Goal: Information Seeking & Learning: Find specific page/section

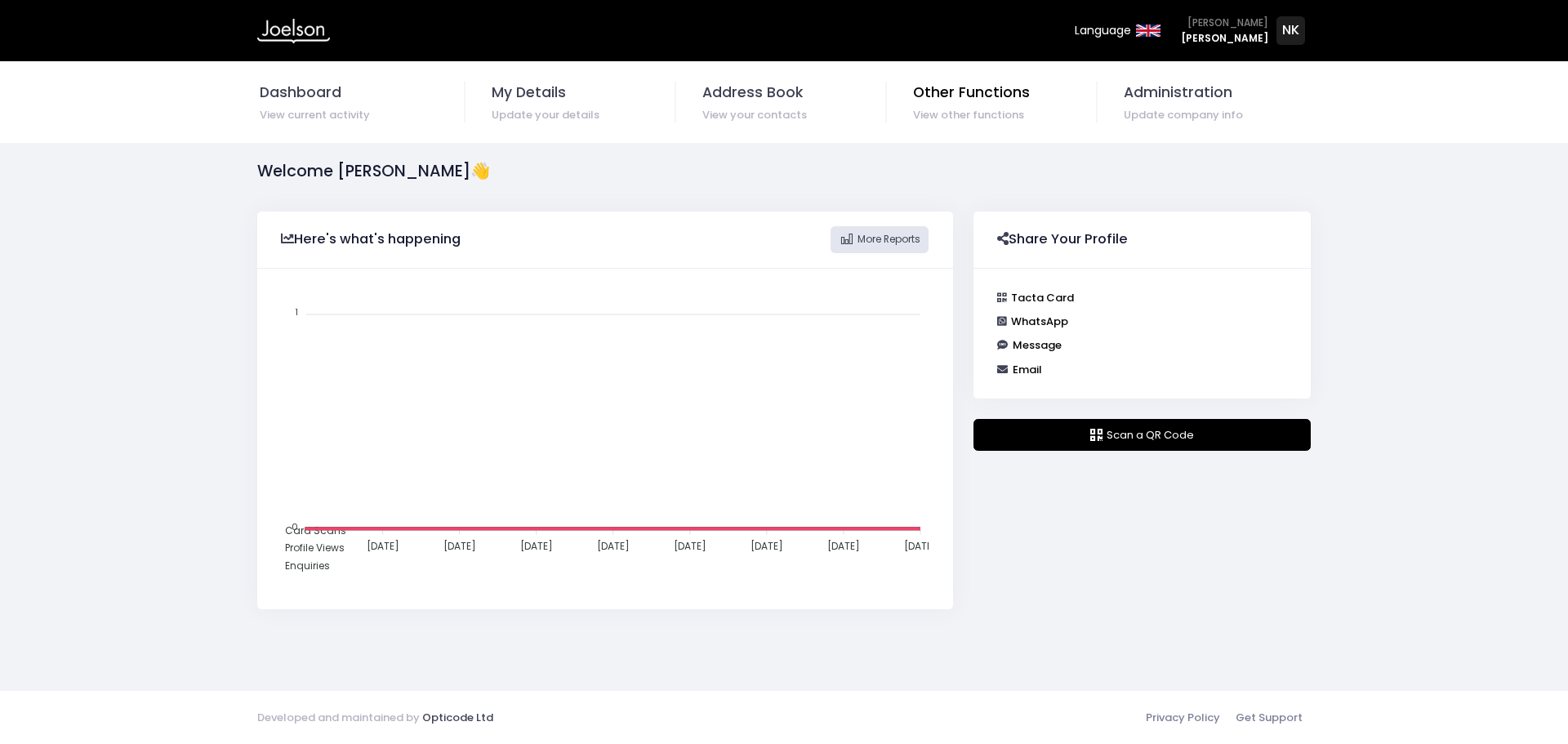
scroll to position [328, 683]
click at [1138, 99] on span "Administration" at bounding box center [1216, 92] width 185 height 22
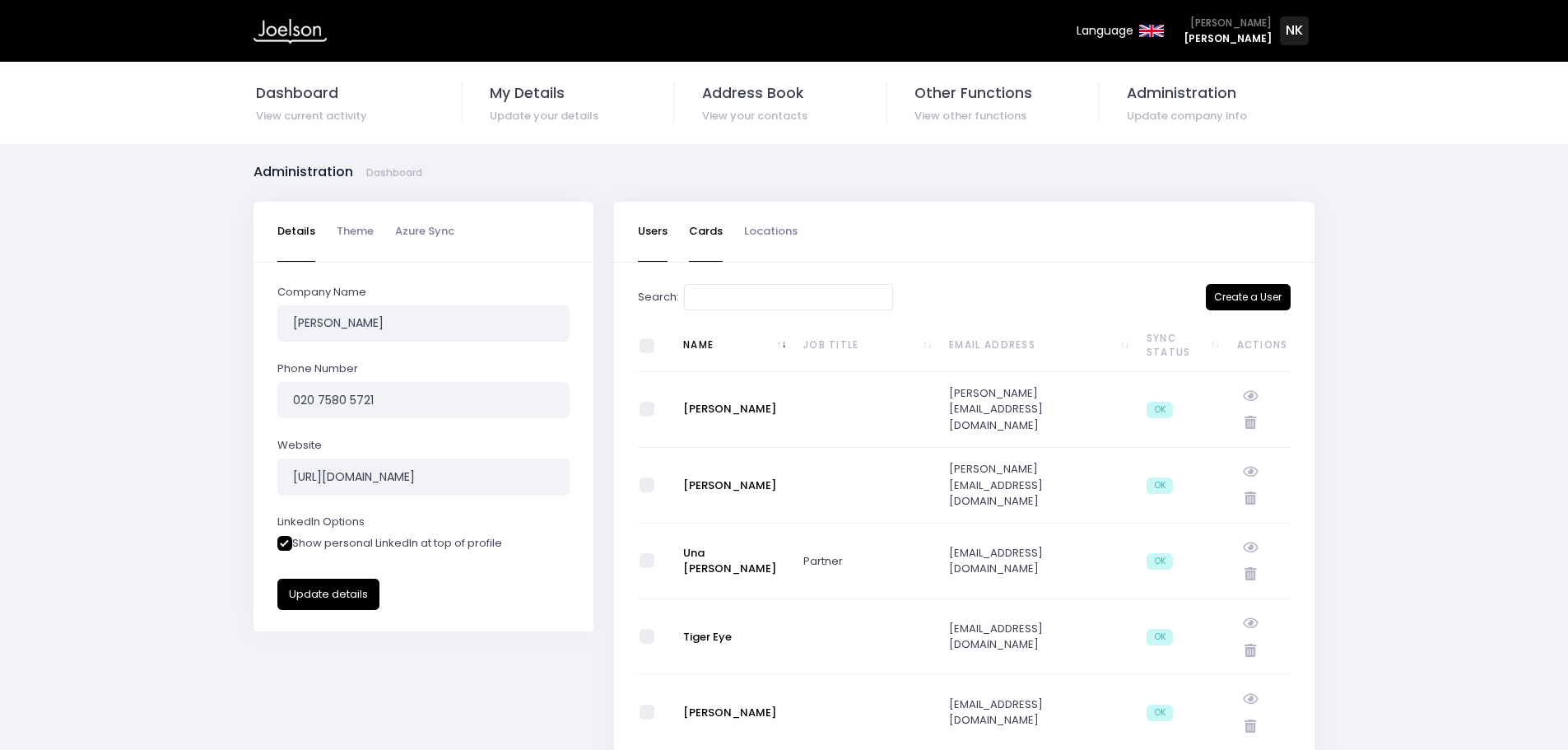
click at [712, 235] on link "Cards" at bounding box center [706, 232] width 34 height 61
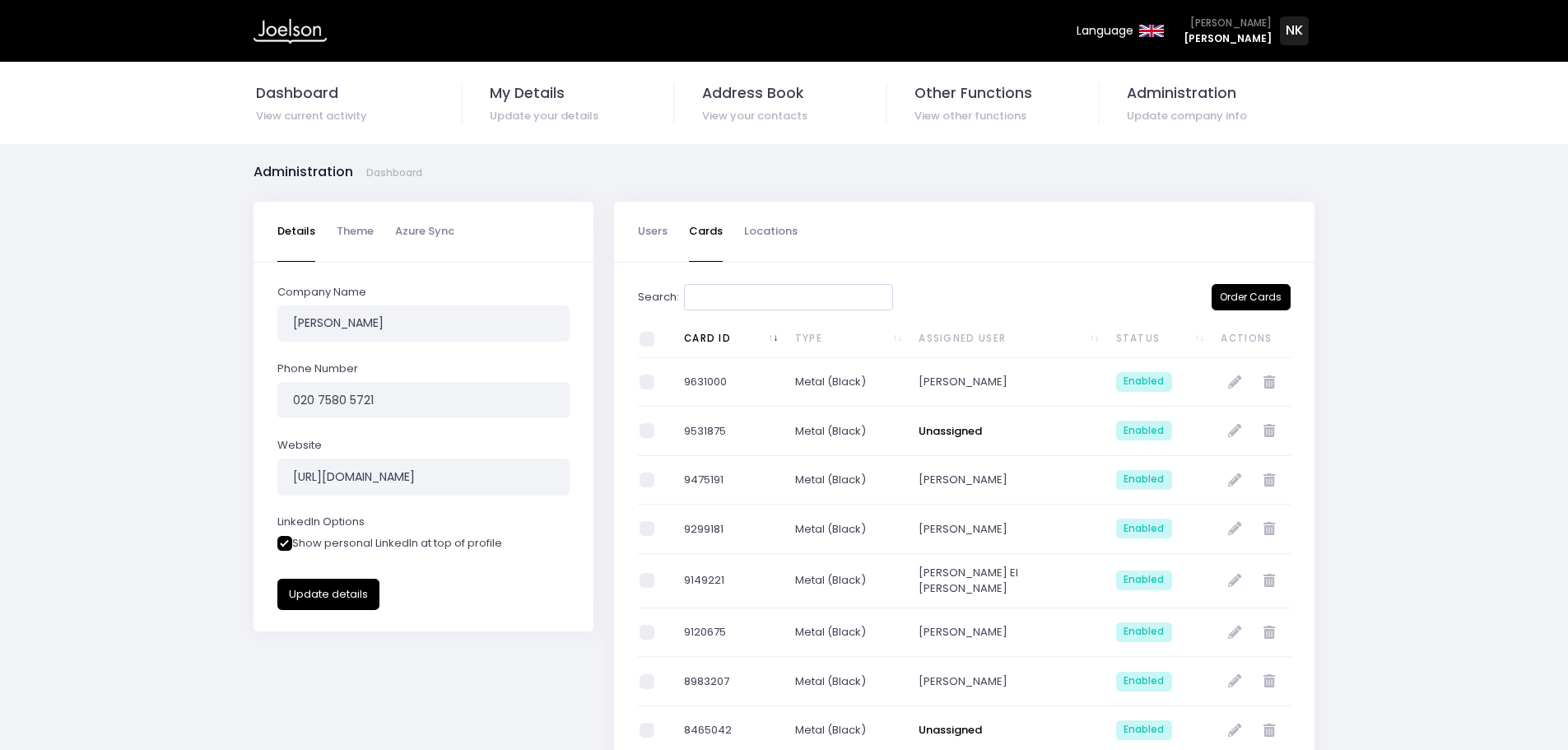
click at [750, 301] on input "Search:" at bounding box center [788, 297] width 209 height 27
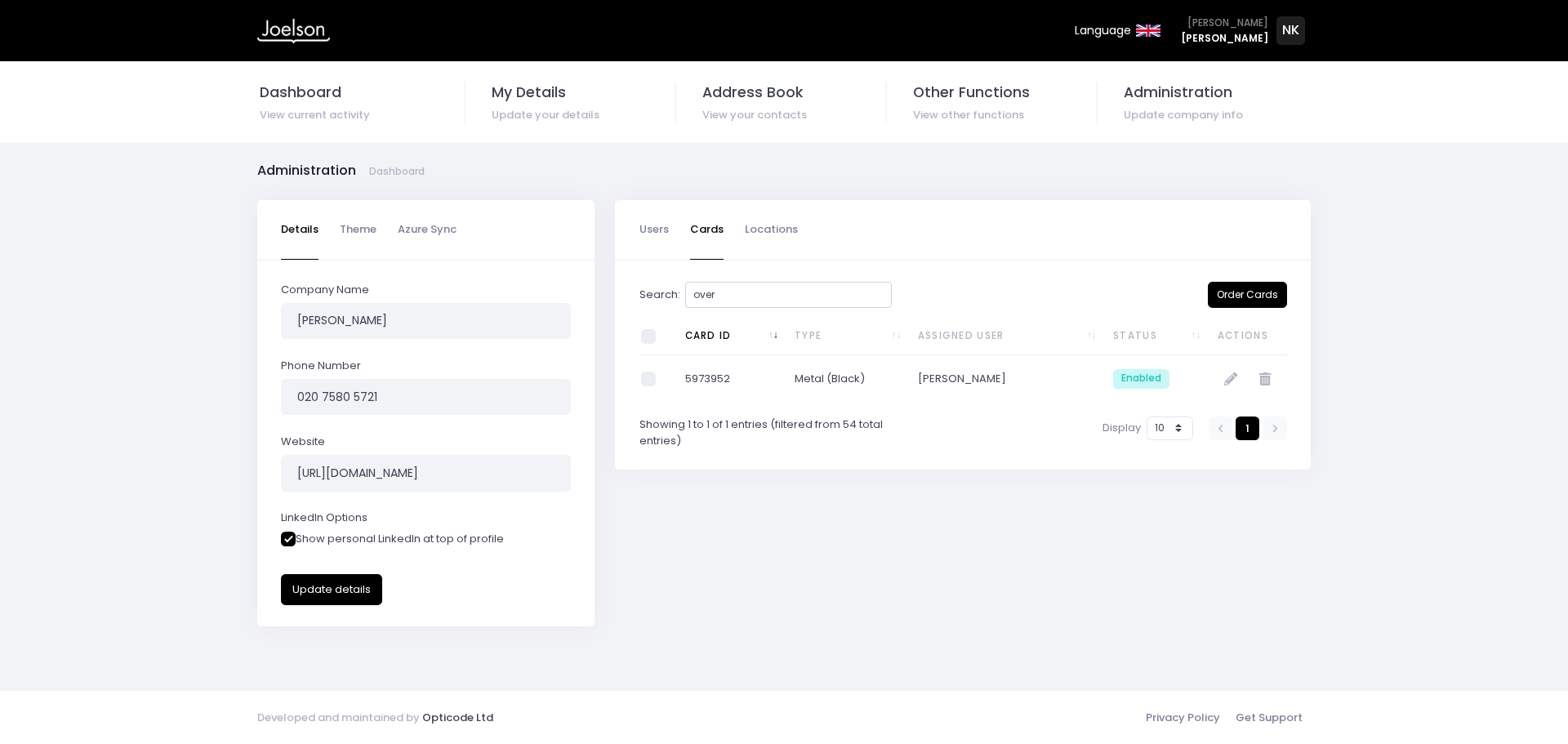
type input "over"
click at [688, 383] on td "5973952" at bounding box center [730, 379] width 111 height 48
click at [1227, 380] on icon at bounding box center [1231, 379] width 13 height 13
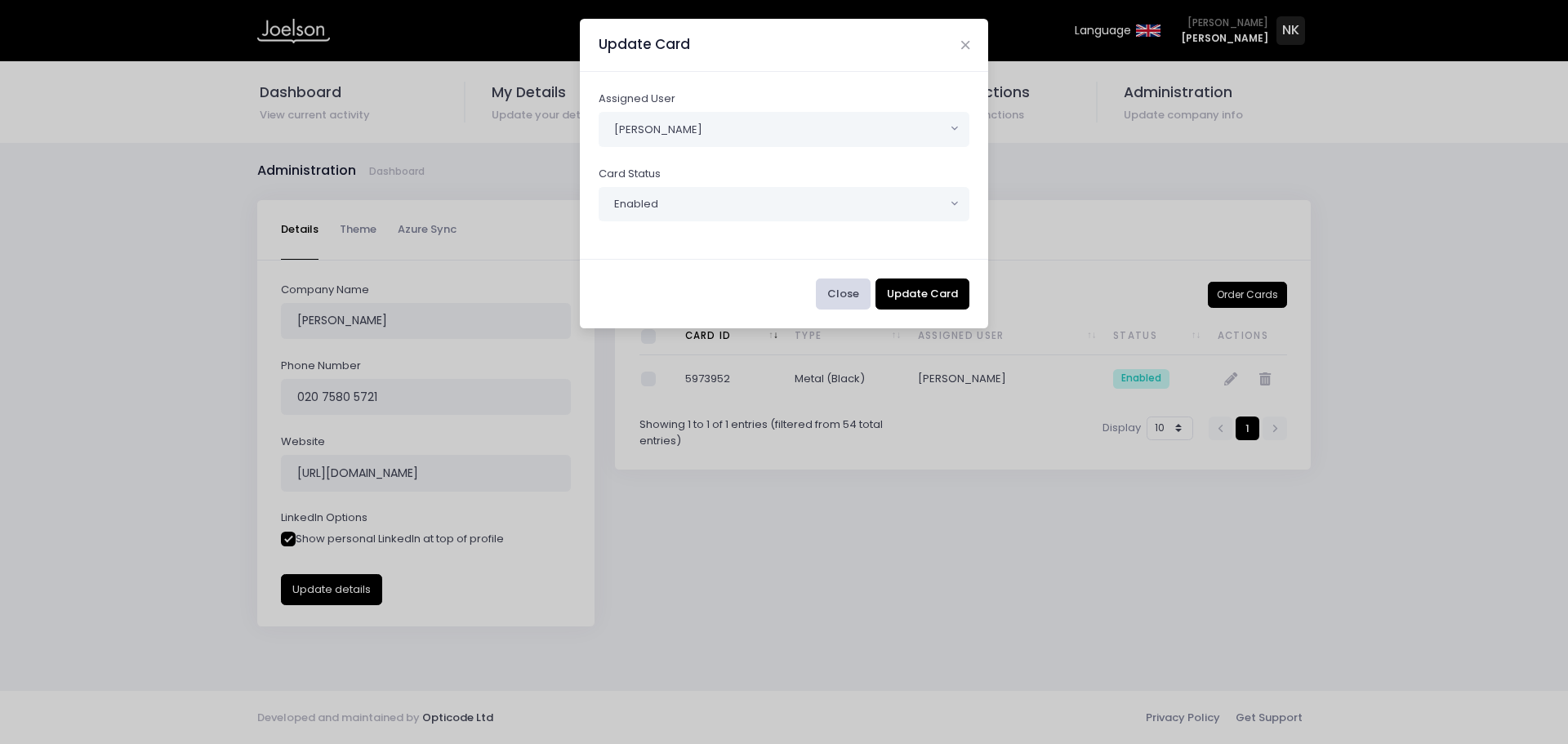
click at [842, 293] on button "Close" at bounding box center [844, 294] width 54 height 31
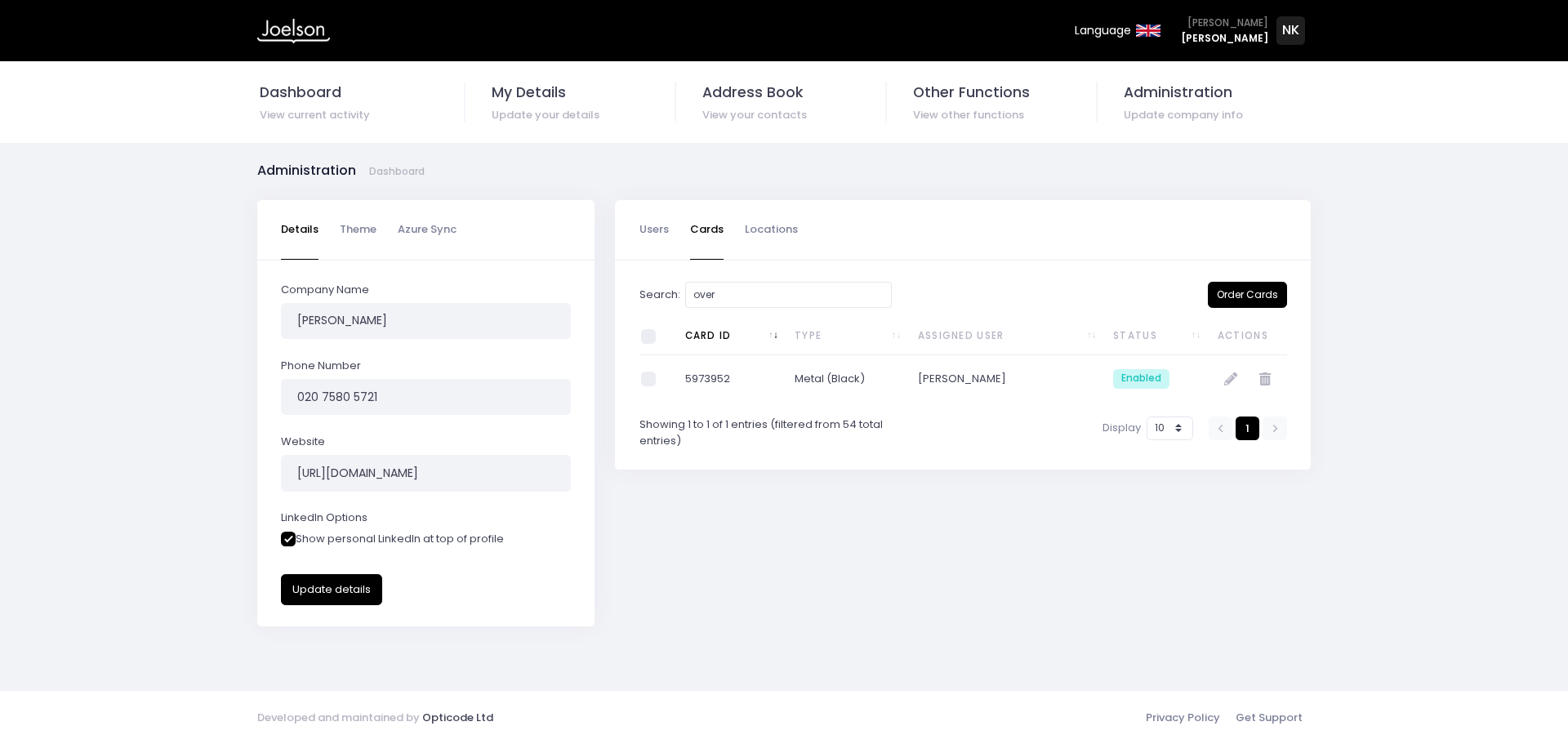
click at [830, 366] on td "Metal (Black)" at bounding box center [845, 379] width 123 height 48
click at [682, 390] on td "5973952" at bounding box center [730, 379] width 111 height 48
click at [692, 388] on td "5973952" at bounding box center [730, 379] width 111 height 48
click at [693, 388] on td "5973952" at bounding box center [730, 379] width 111 height 48
click at [701, 382] on td "5973952" at bounding box center [730, 379] width 111 height 48
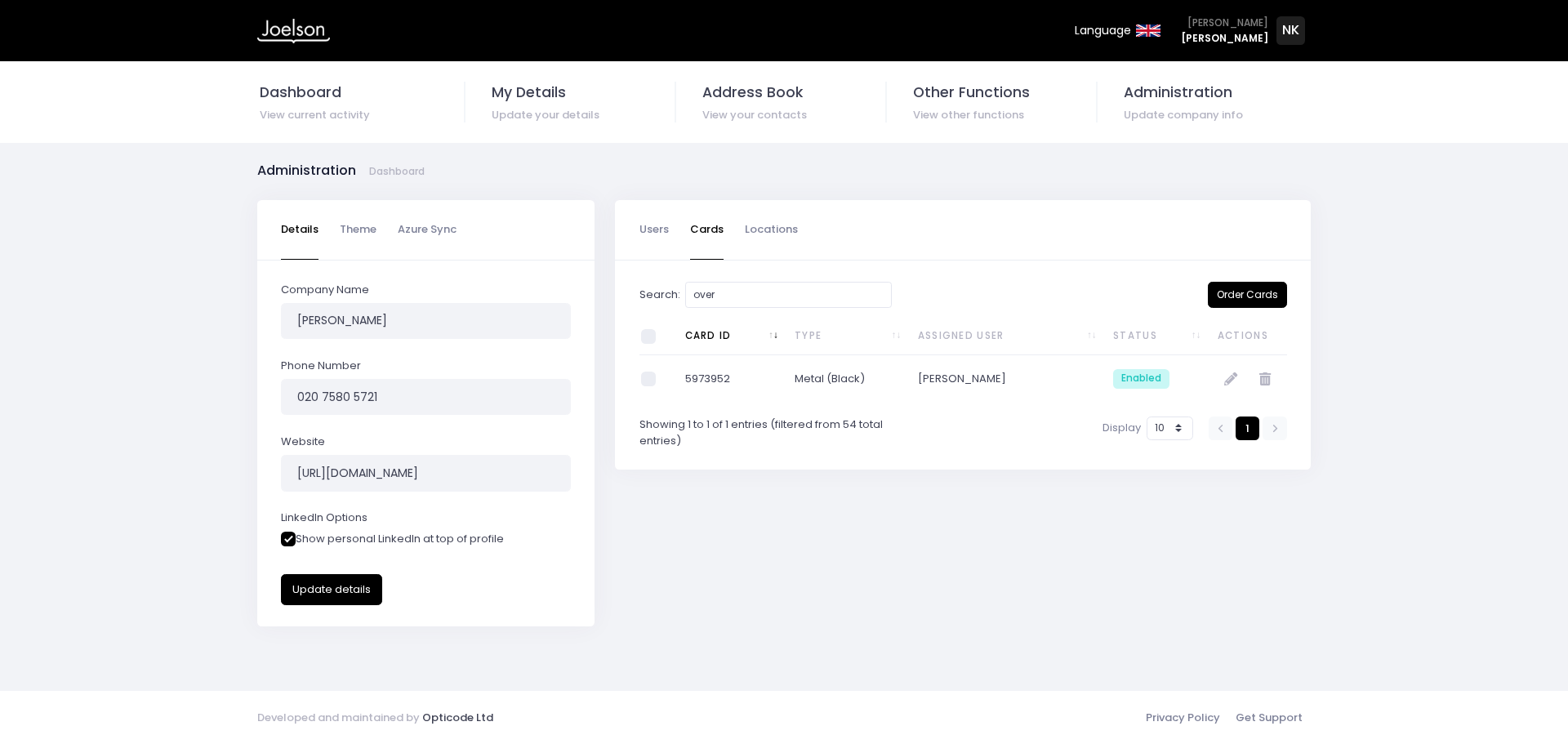
click at [377, 236] on li "Theme" at bounding box center [358, 230] width 58 height 60
click at [361, 236] on link "Theme" at bounding box center [358, 230] width 37 height 60
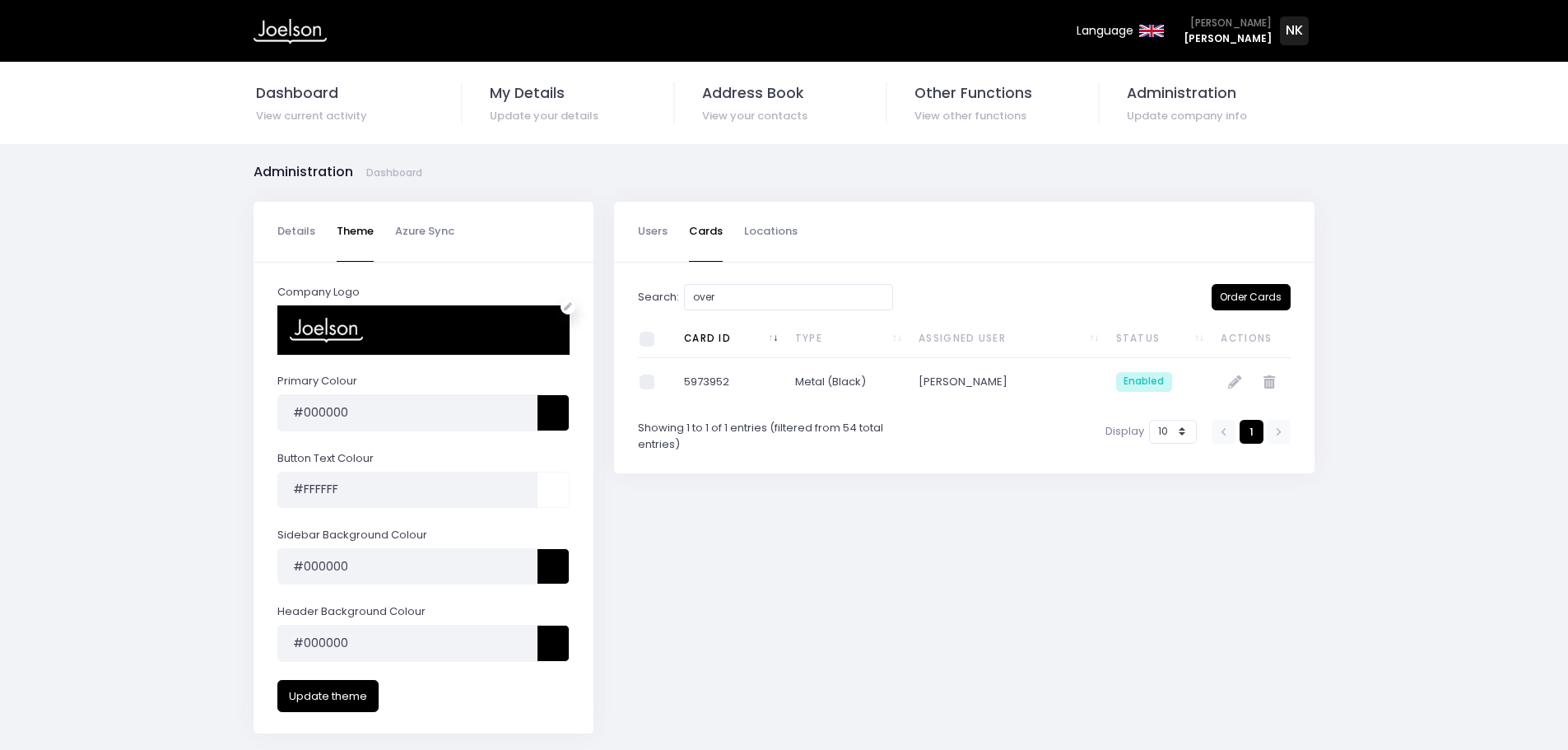
click at [317, 235] on li "Details" at bounding box center [301, 232] width 48 height 61
click at [305, 220] on link "Details" at bounding box center [296, 232] width 38 height 61
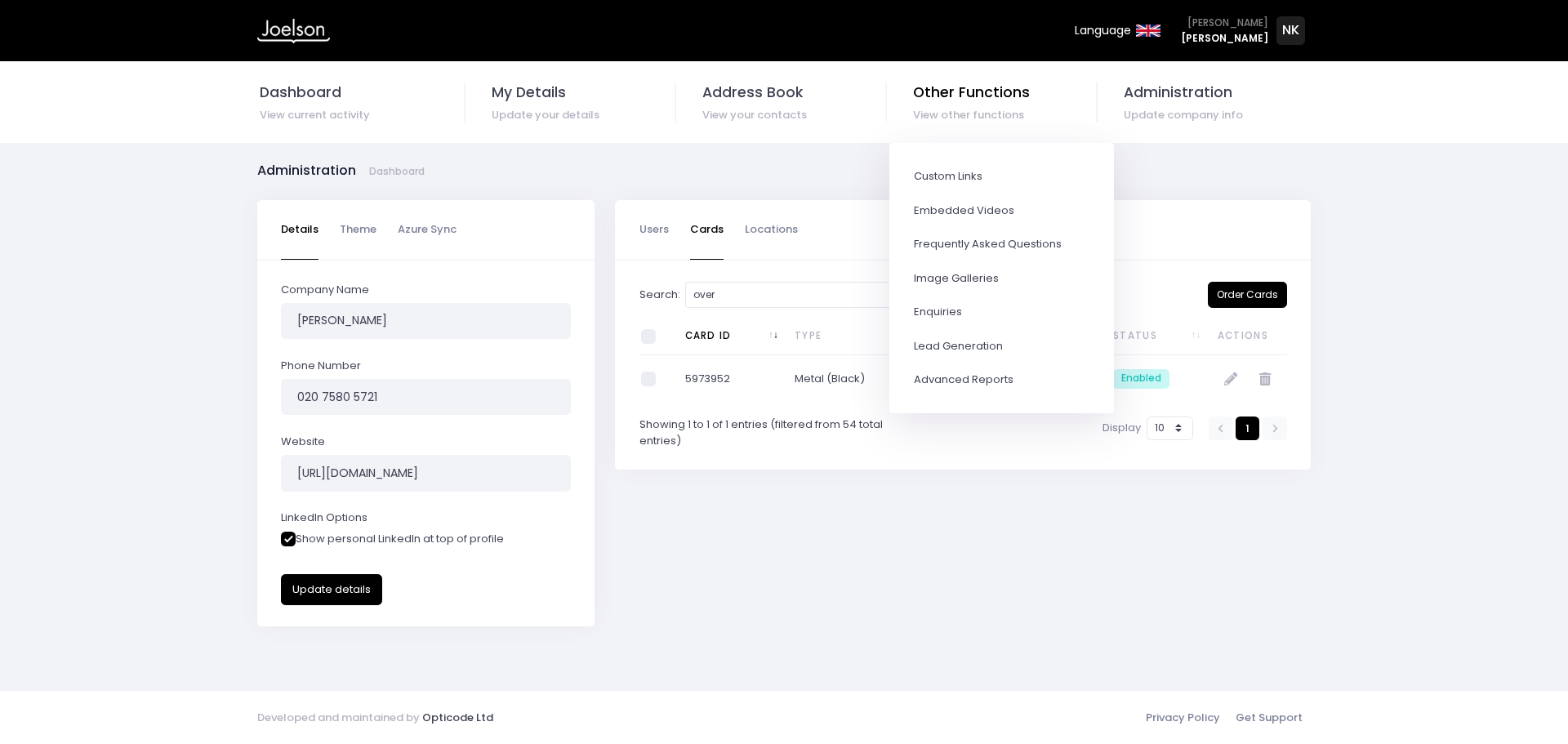
click at [978, 79] on li "Other Functions View other functions Custom Links Embedded Videos Frequently As…" at bounding box center [995, 101] width 211 height 82
click at [975, 93] on span "Other Functions" at bounding box center [1004, 92] width 183 height 22
click at [1469, 477] on div "Details Theme Azure Sync Company Name Joelson Phone Number 020 7580 5721 Websit…" at bounding box center [784, 434] width 1568 height 470
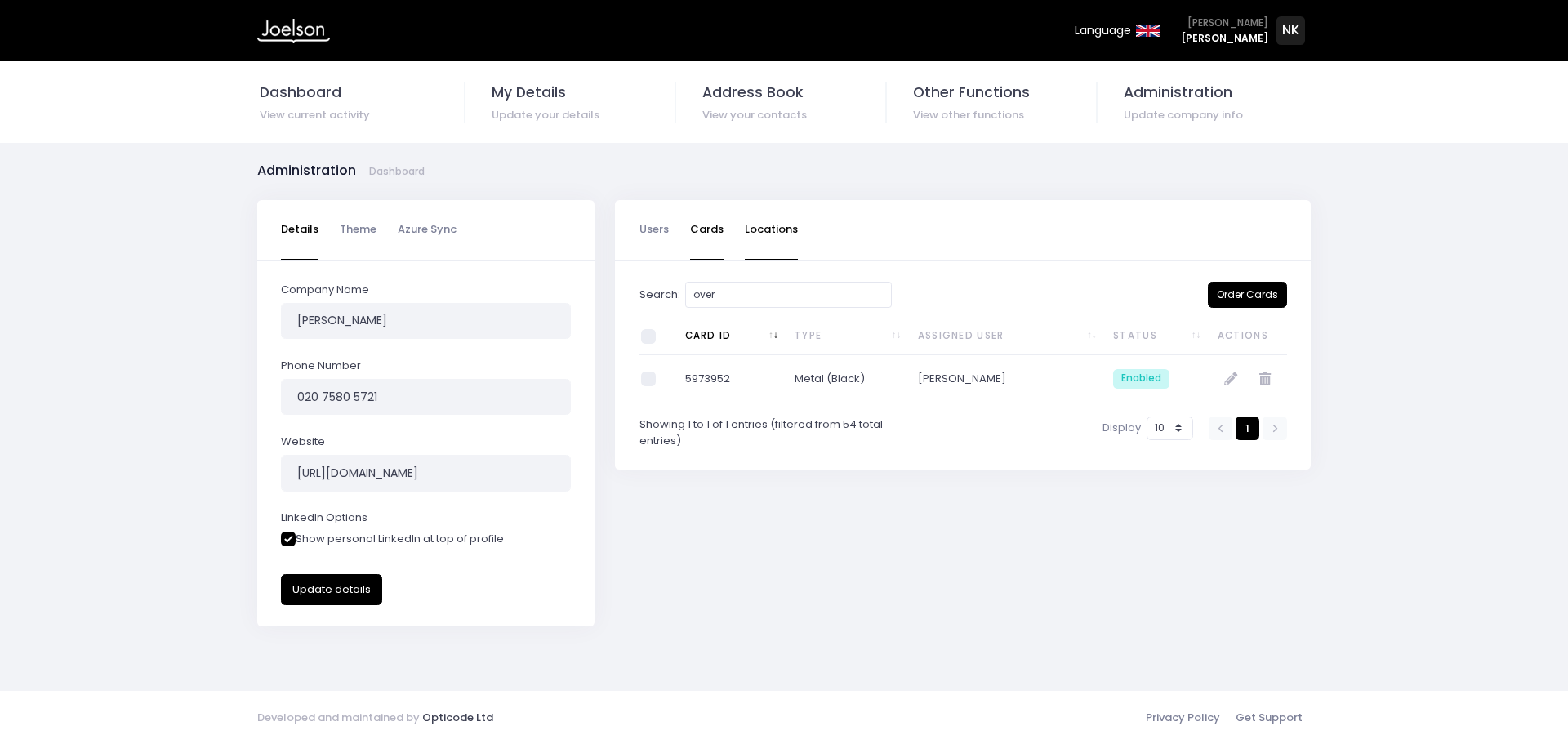
click at [784, 230] on link "Locations" at bounding box center [771, 230] width 53 height 60
click at [668, 228] on link "Users" at bounding box center [654, 230] width 29 height 60
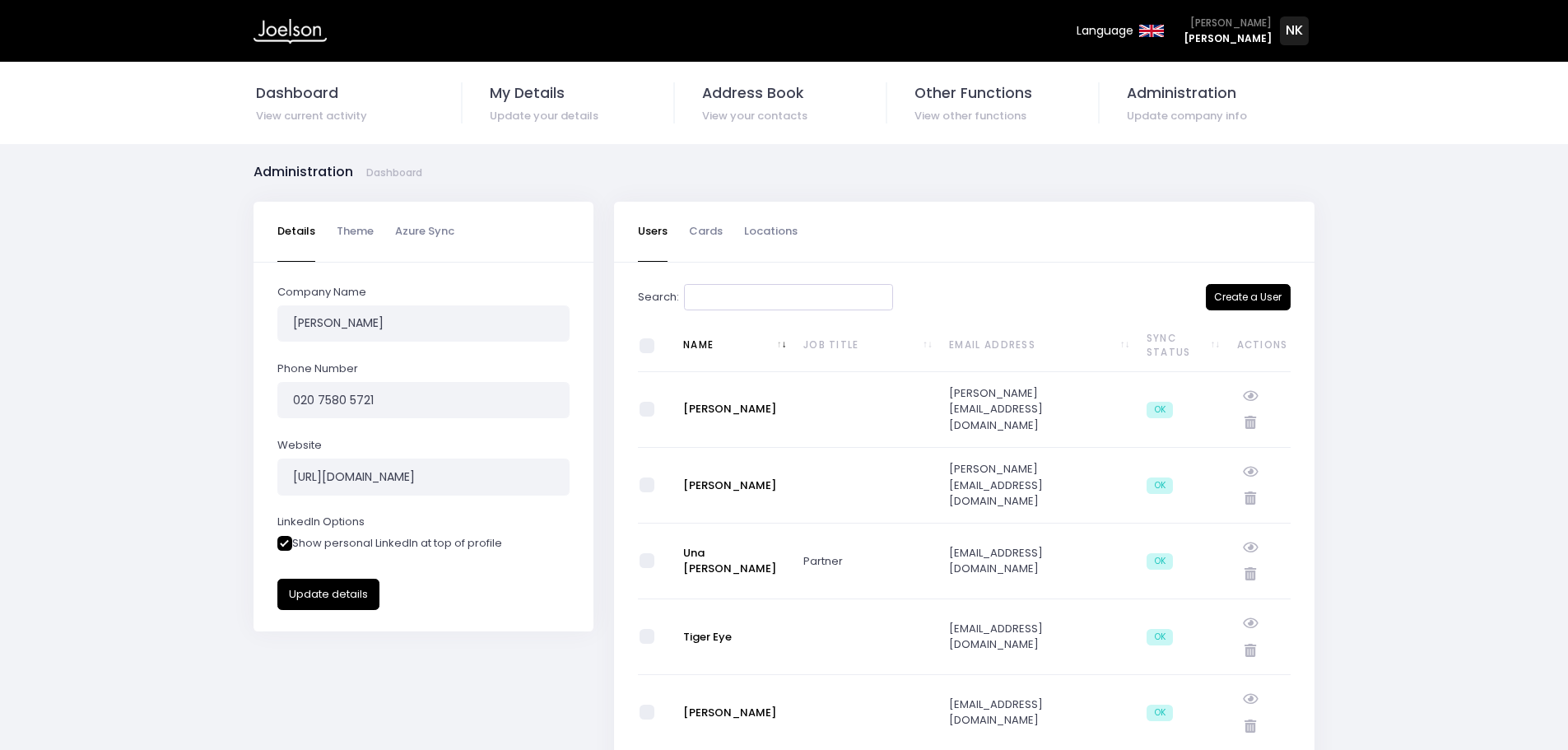
click at [720, 297] on input "Search:" at bounding box center [788, 297] width 209 height 27
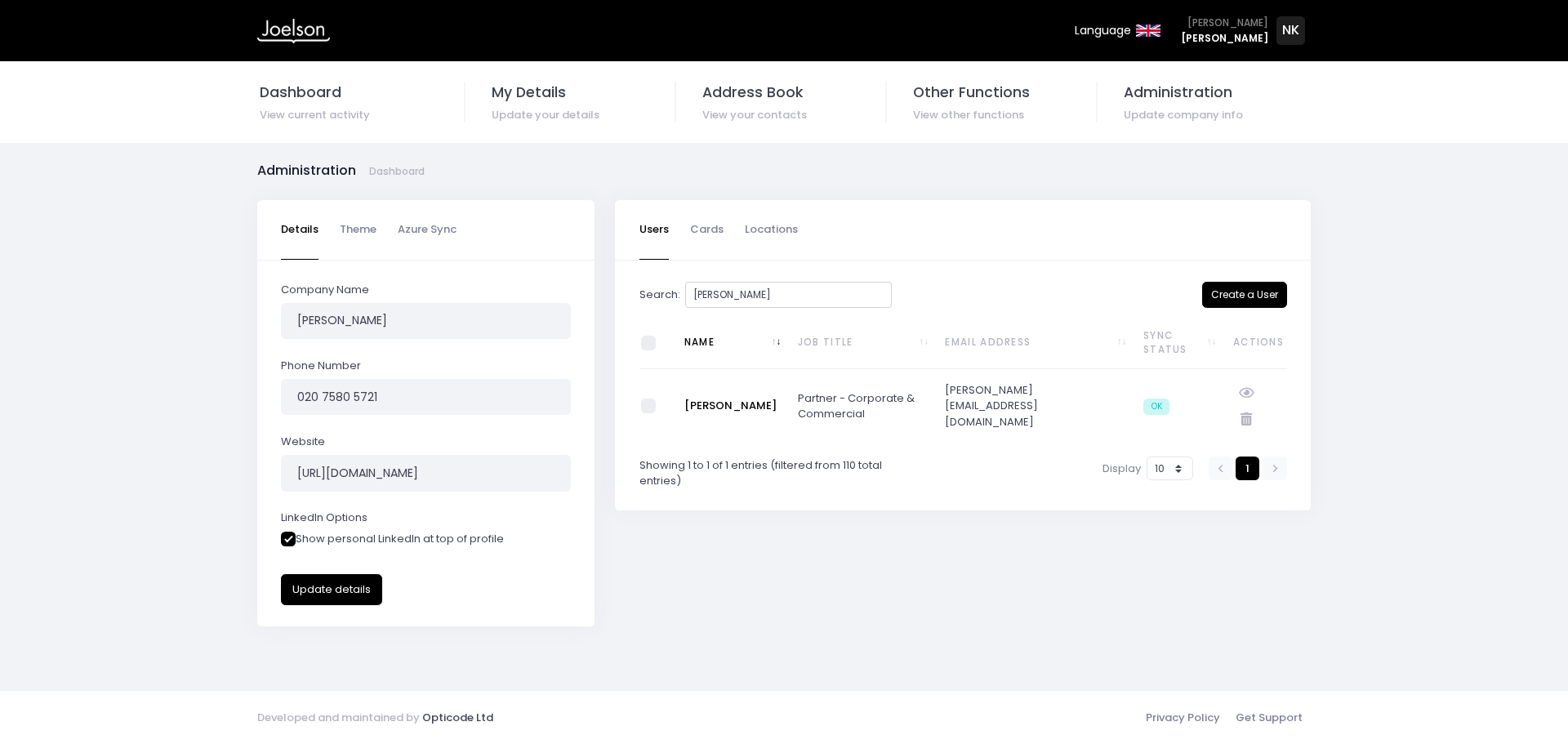
type input "[PERSON_NAME]"
click at [717, 402] on link "[PERSON_NAME]" at bounding box center [730, 405] width 92 height 16
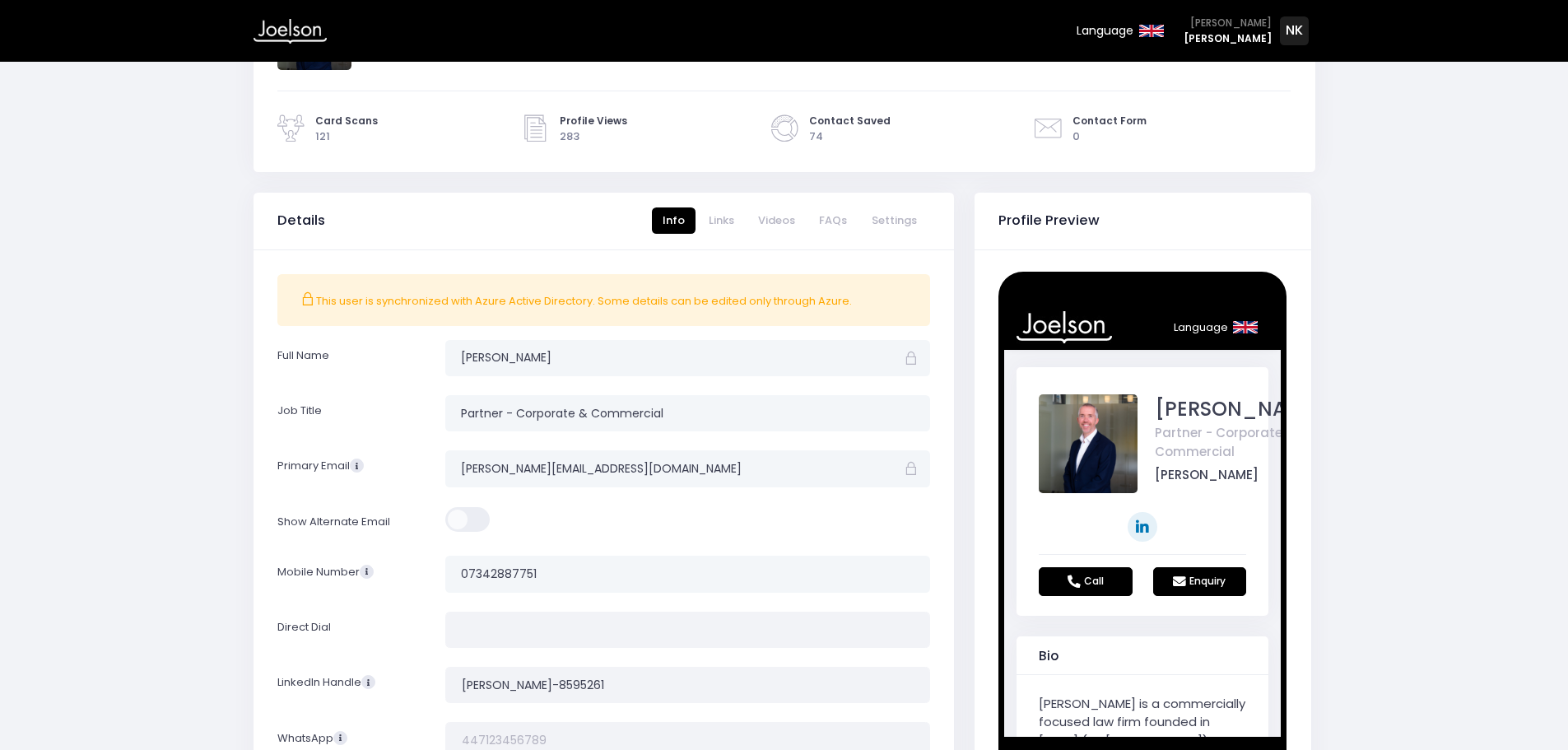
scroll to position [82, 0]
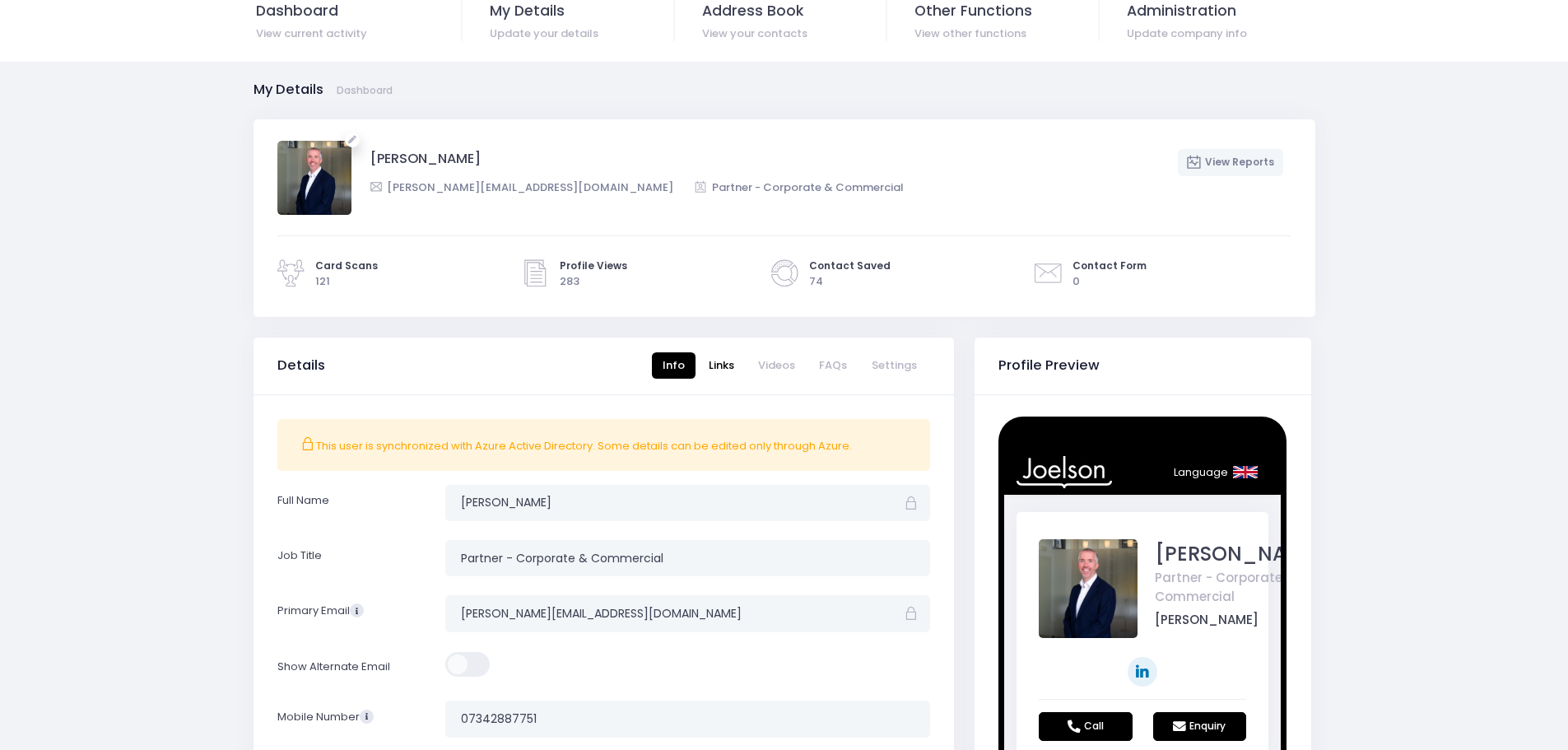
click at [734, 359] on link "Links" at bounding box center [722, 366] width 47 height 27
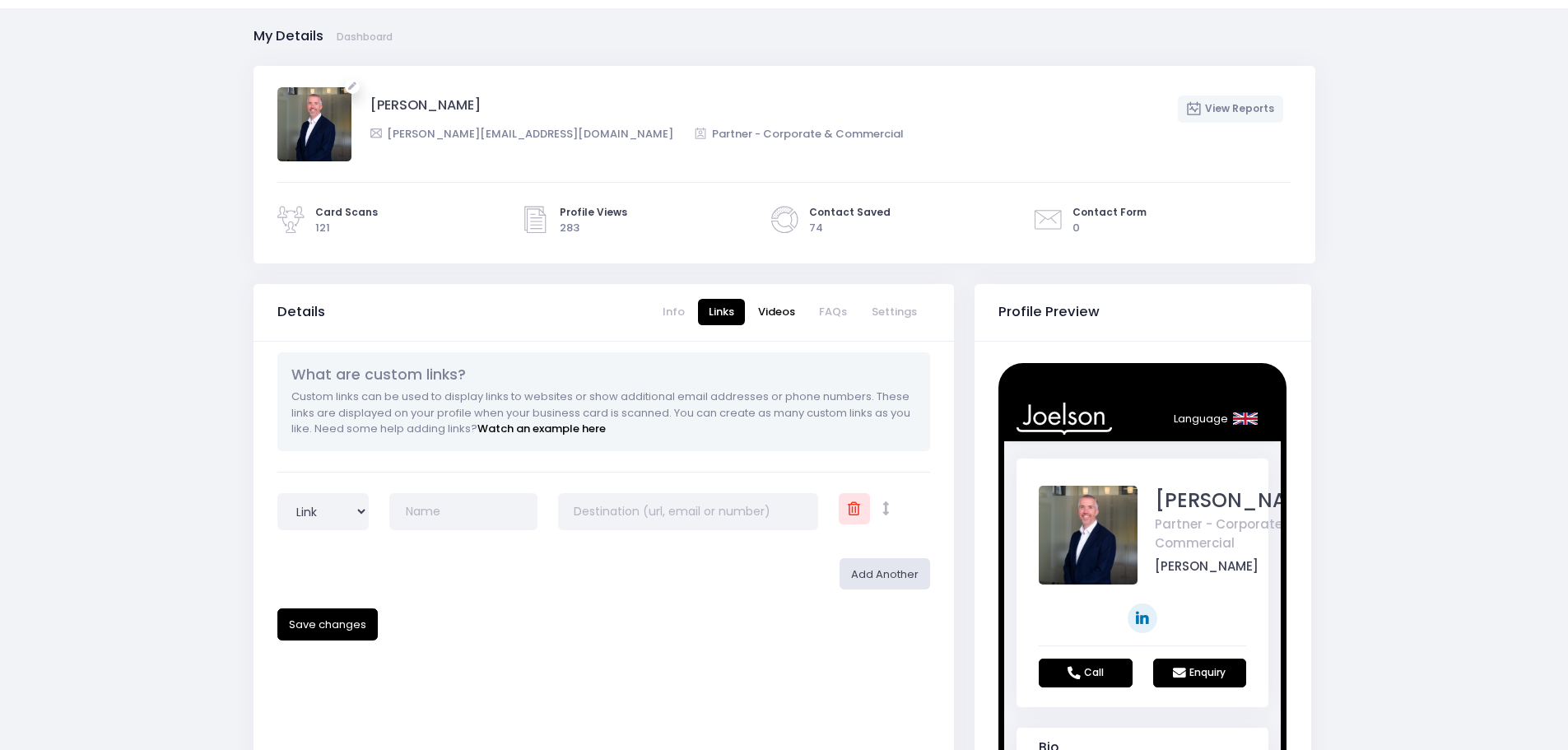
scroll to position [165, 0]
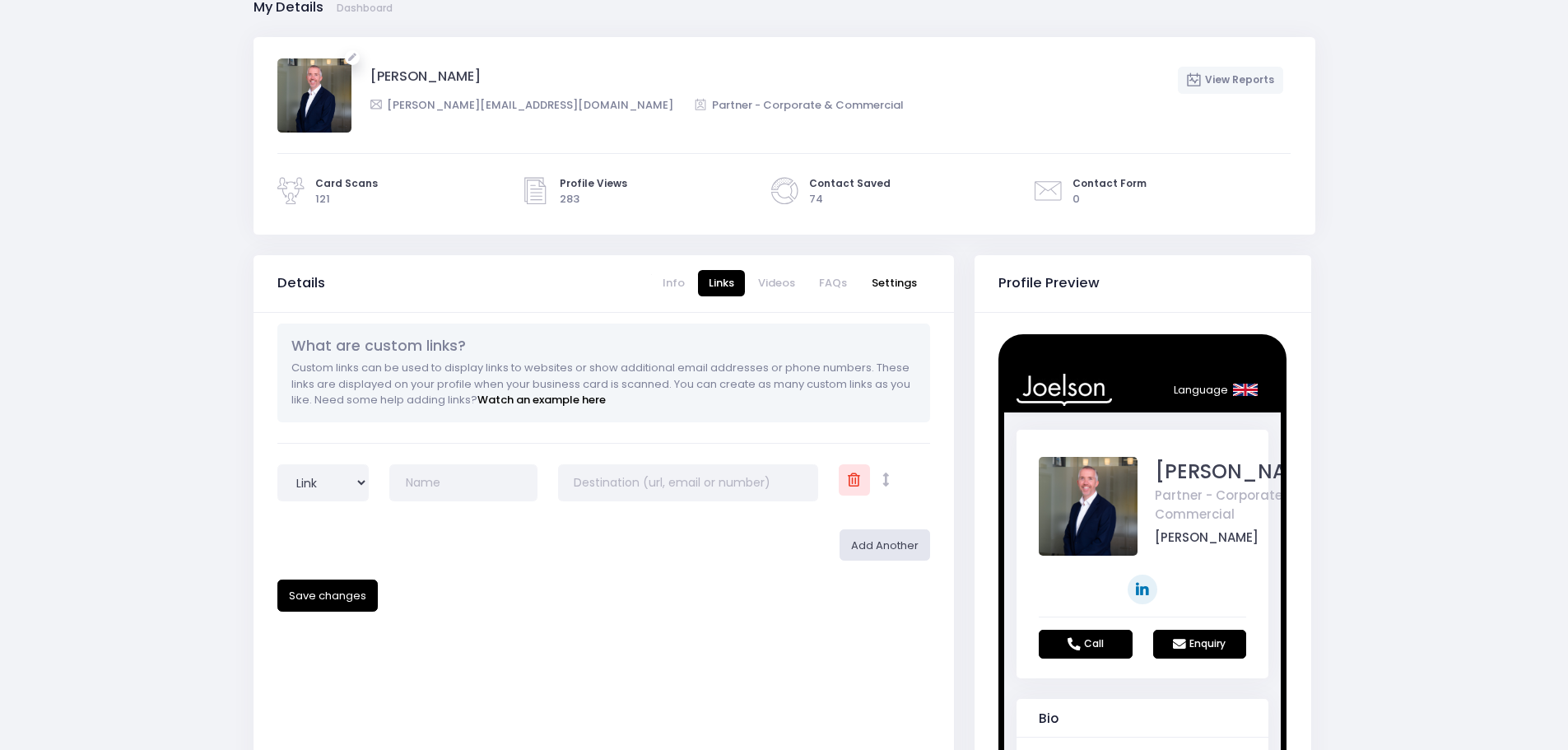
click at [886, 279] on link "Settings" at bounding box center [894, 284] width 67 height 27
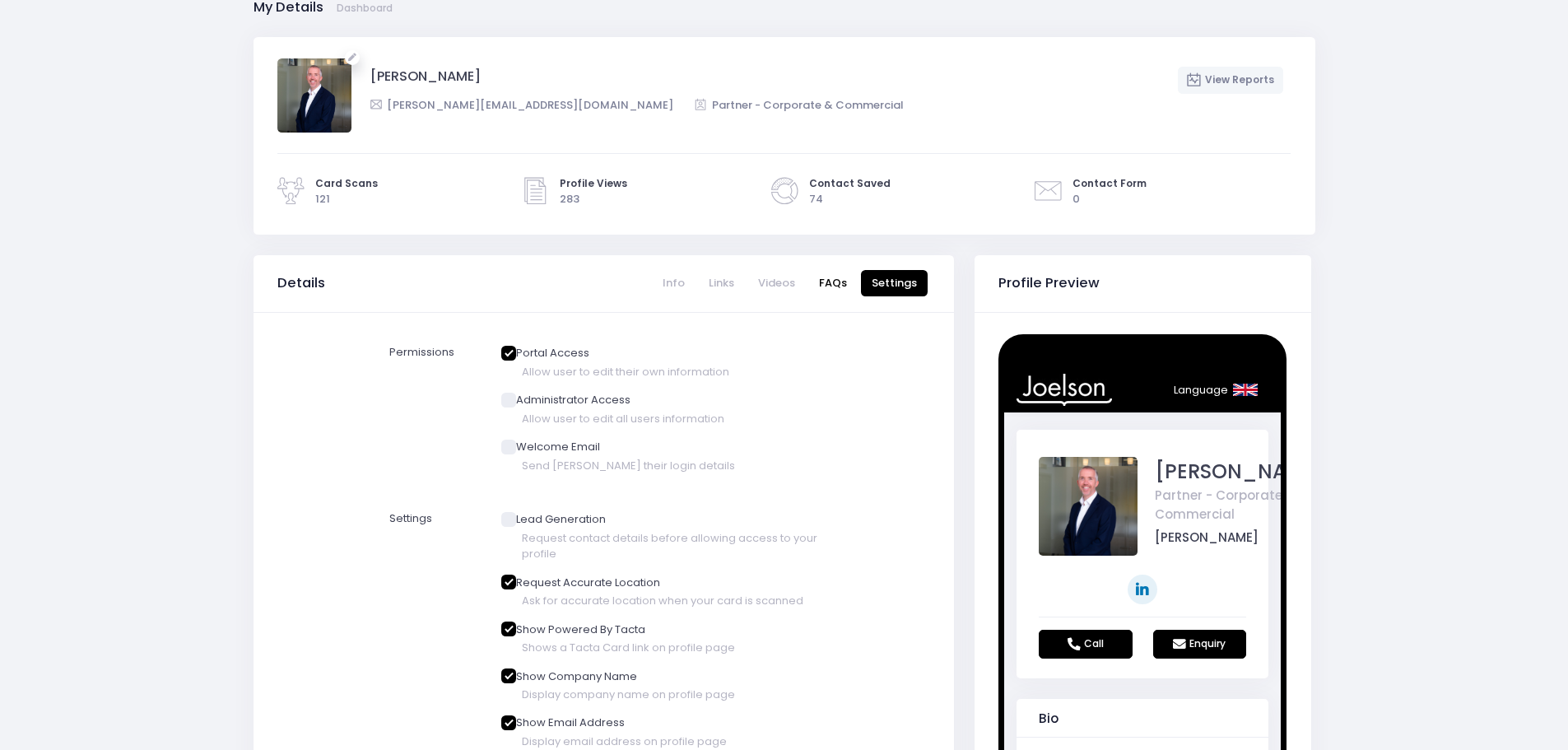
click at [837, 289] on link "FAQs" at bounding box center [833, 284] width 49 height 27
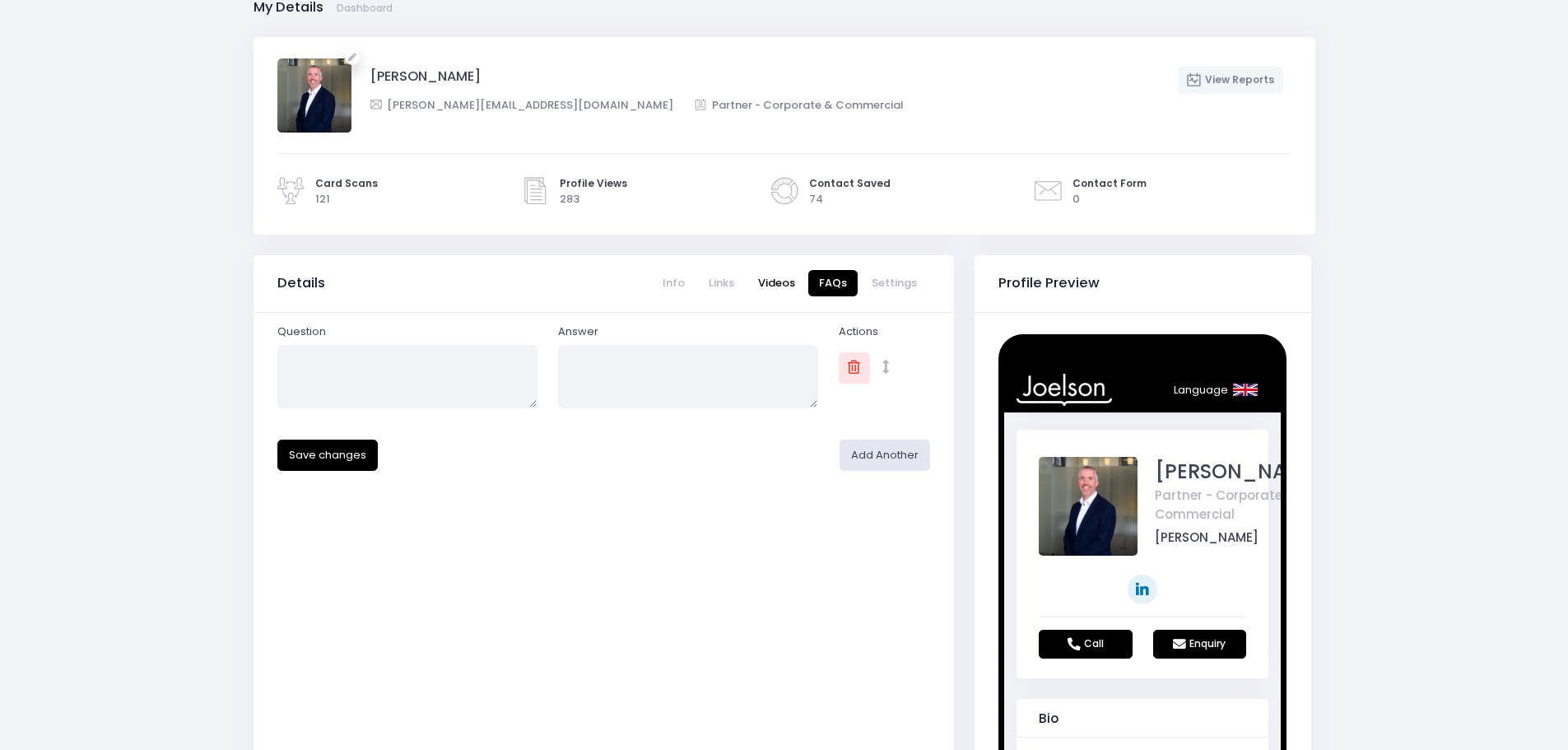
click at [763, 285] on link "Videos" at bounding box center [776, 284] width 59 height 27
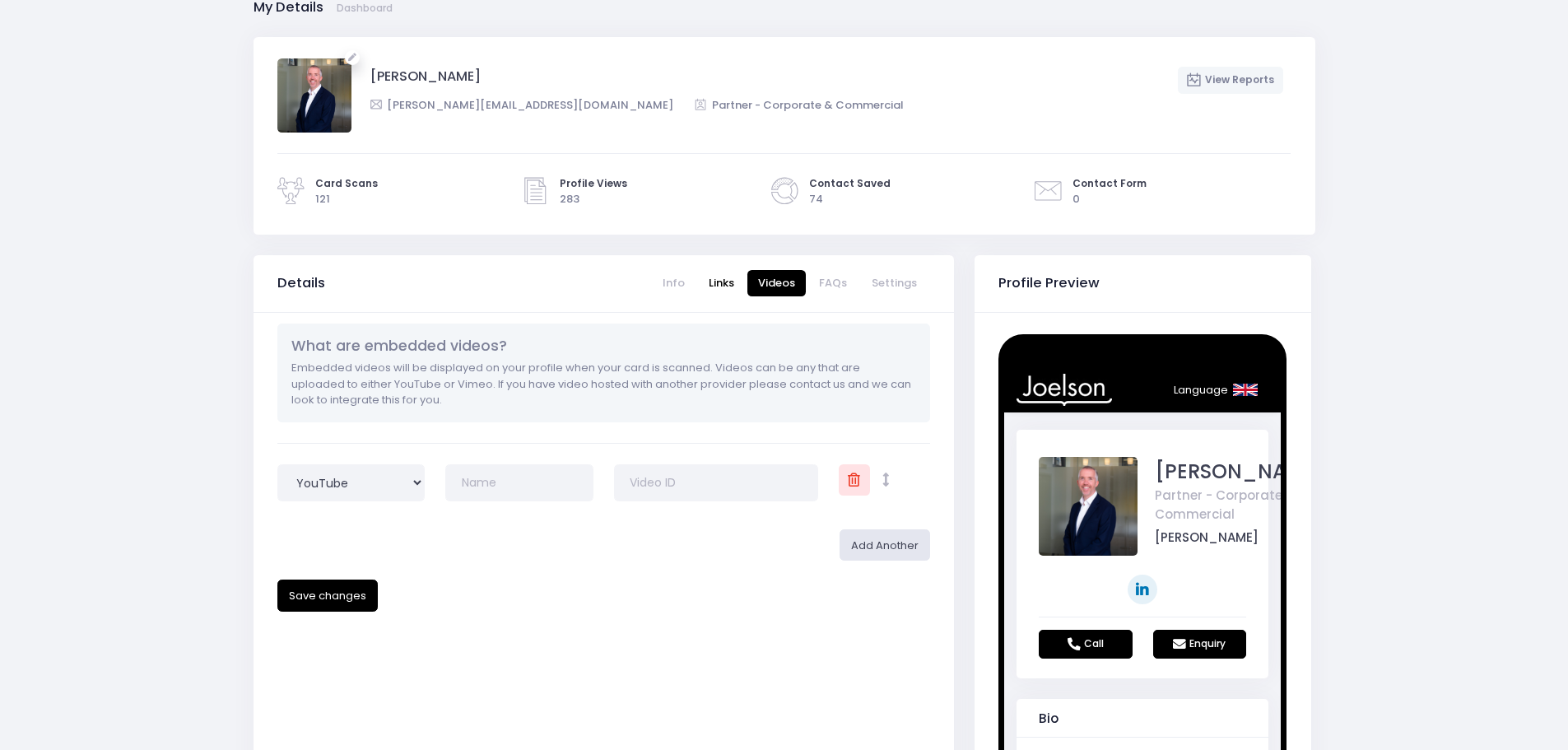
click at [736, 288] on link "Links" at bounding box center [722, 284] width 47 height 27
click at [689, 281] on link "Info" at bounding box center [673, 284] width 44 height 27
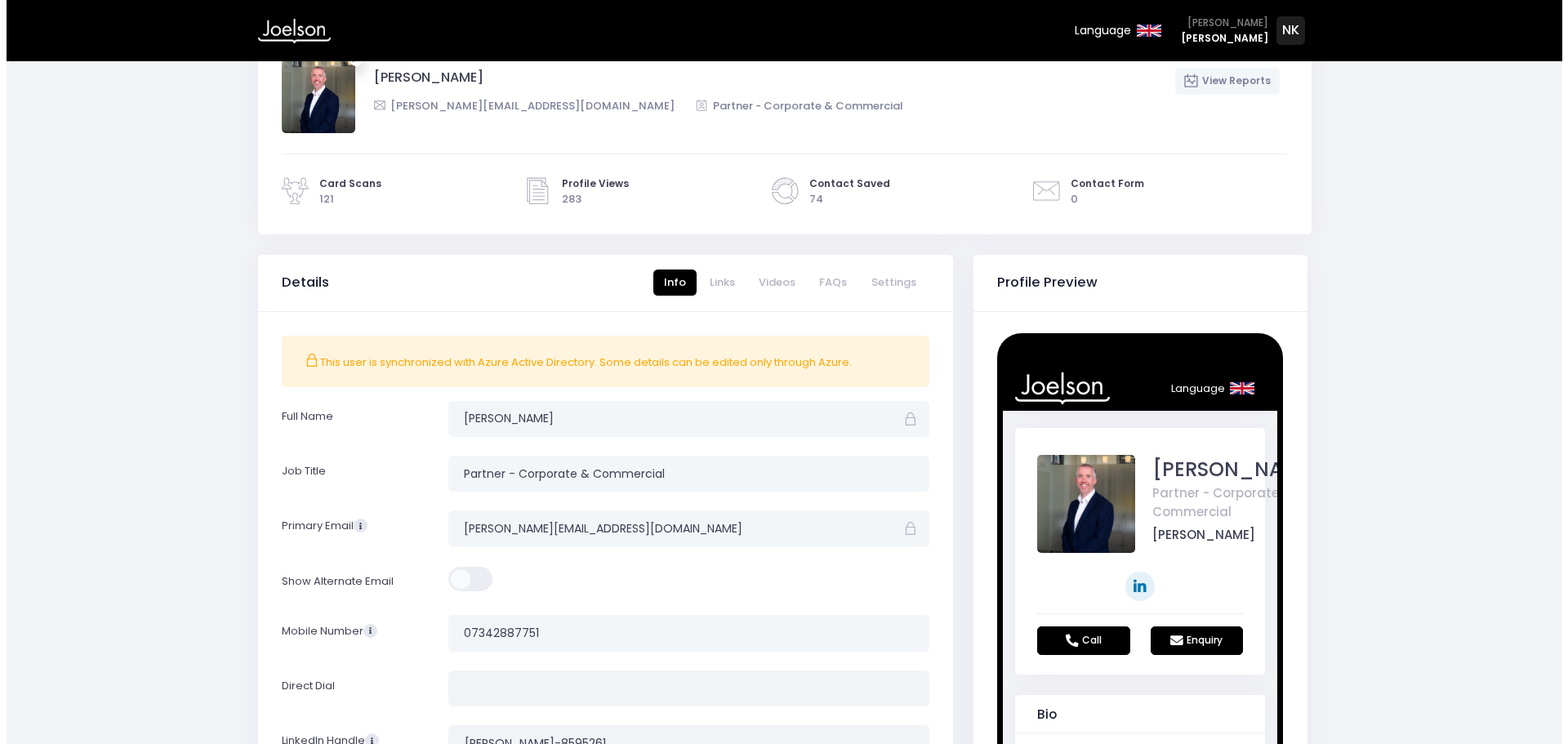
scroll to position [0, 0]
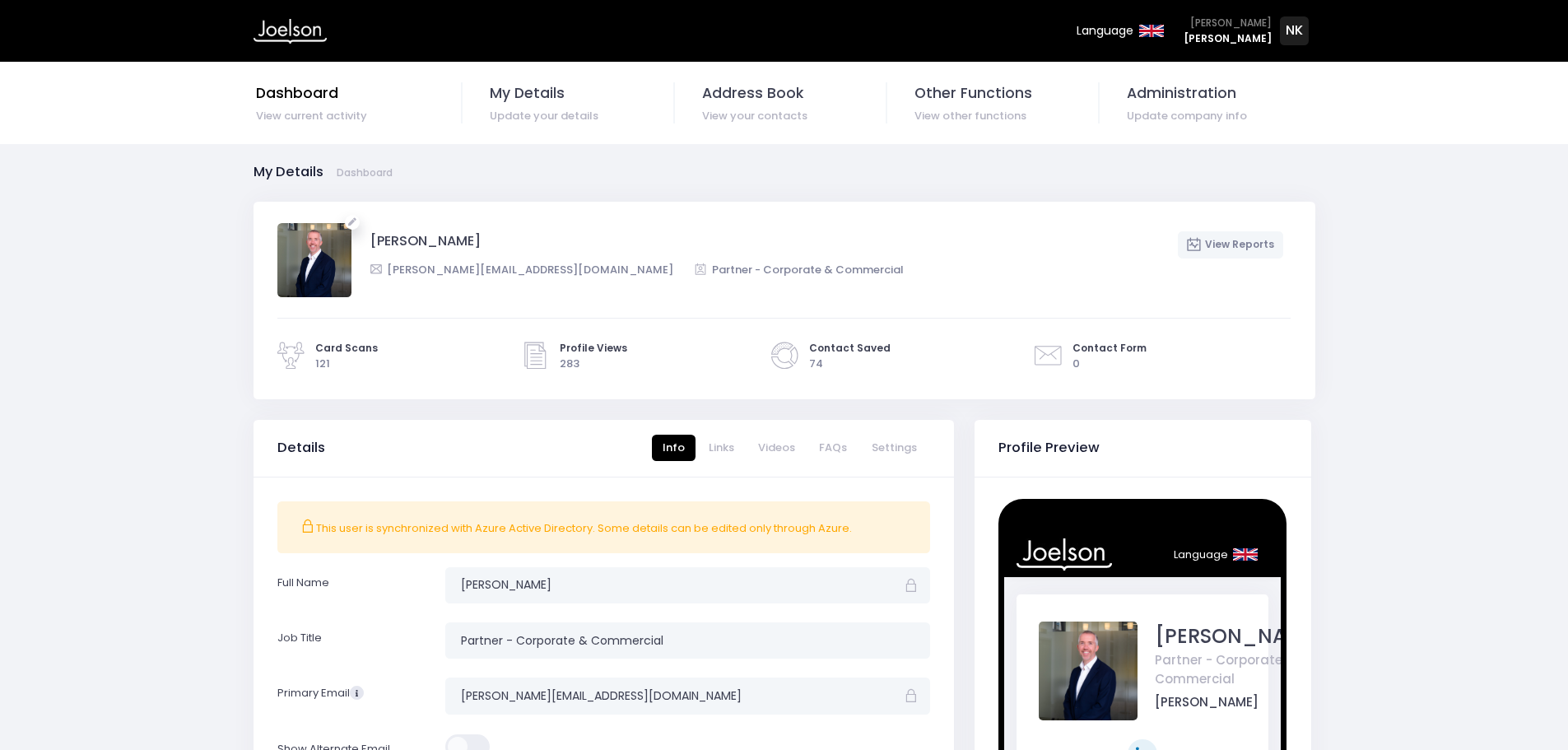
click at [295, 112] on span "View current activity" at bounding box center [359, 115] width 206 height 16
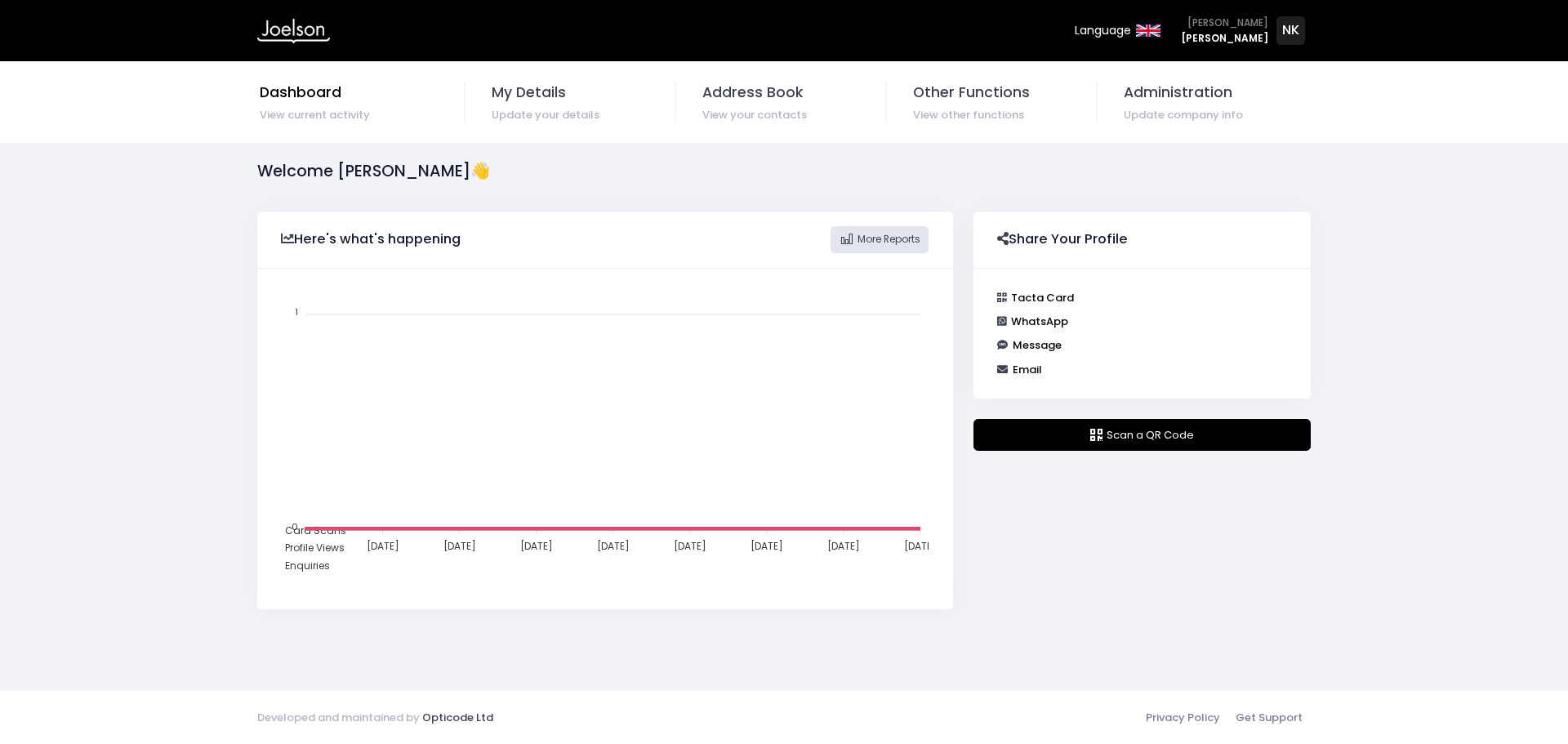
scroll to position [328, 683]
click at [540, 107] on span "Update your details" at bounding box center [583, 114] width 183 height 16
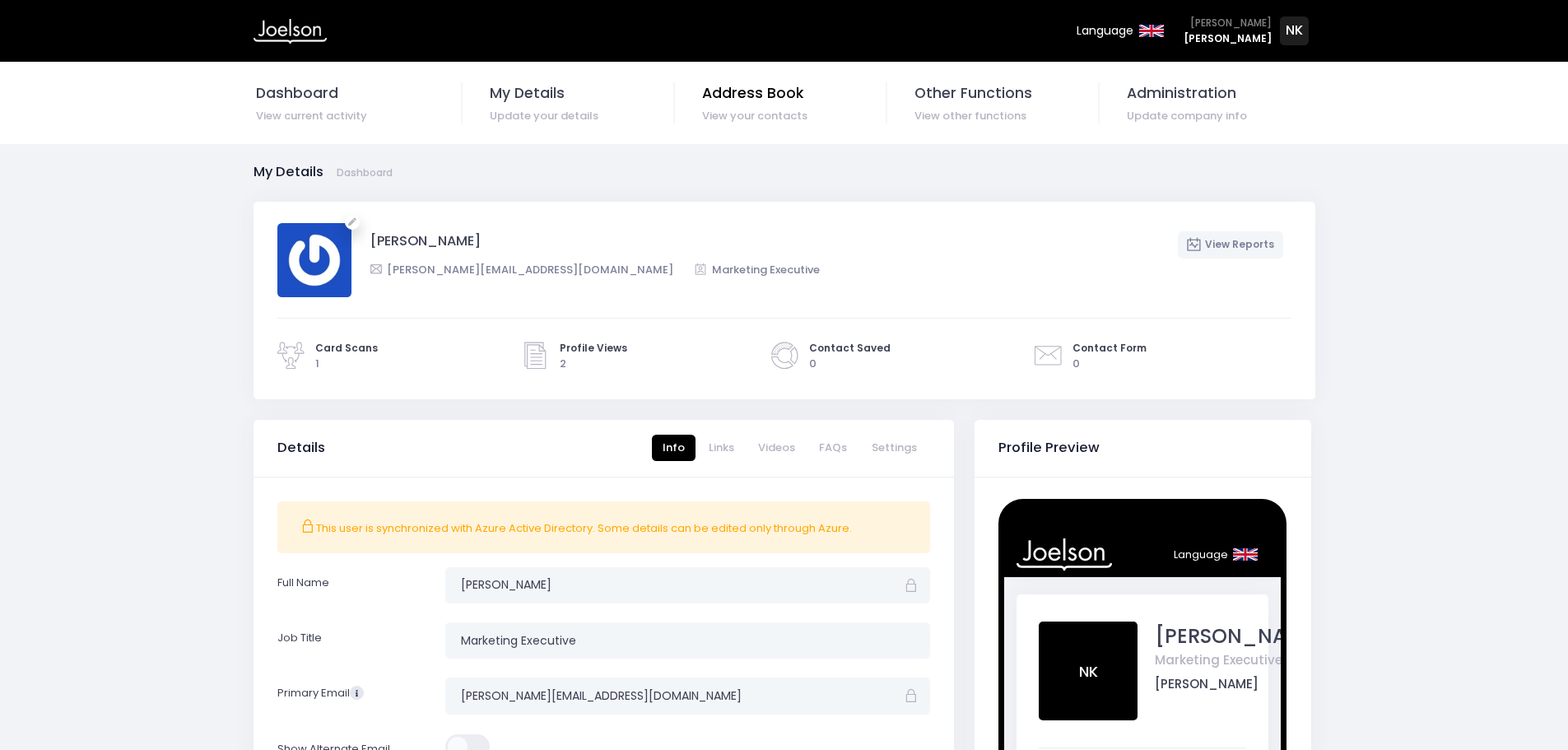
click at [782, 105] on link "Address Book View your contacts" at bounding box center [784, 103] width 207 height 42
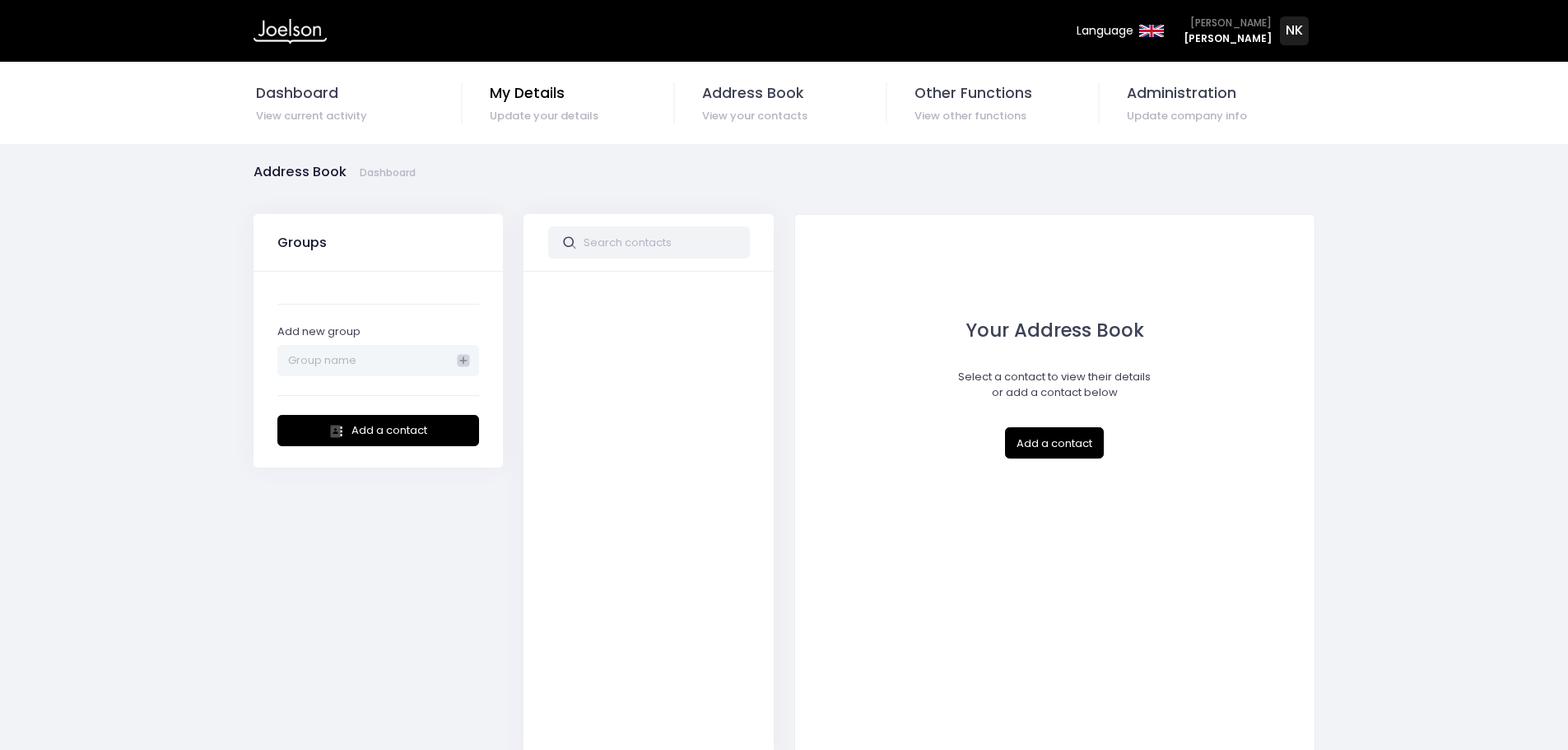
click at [606, 105] on link "My Details Update your details" at bounding box center [571, 103] width 207 height 42
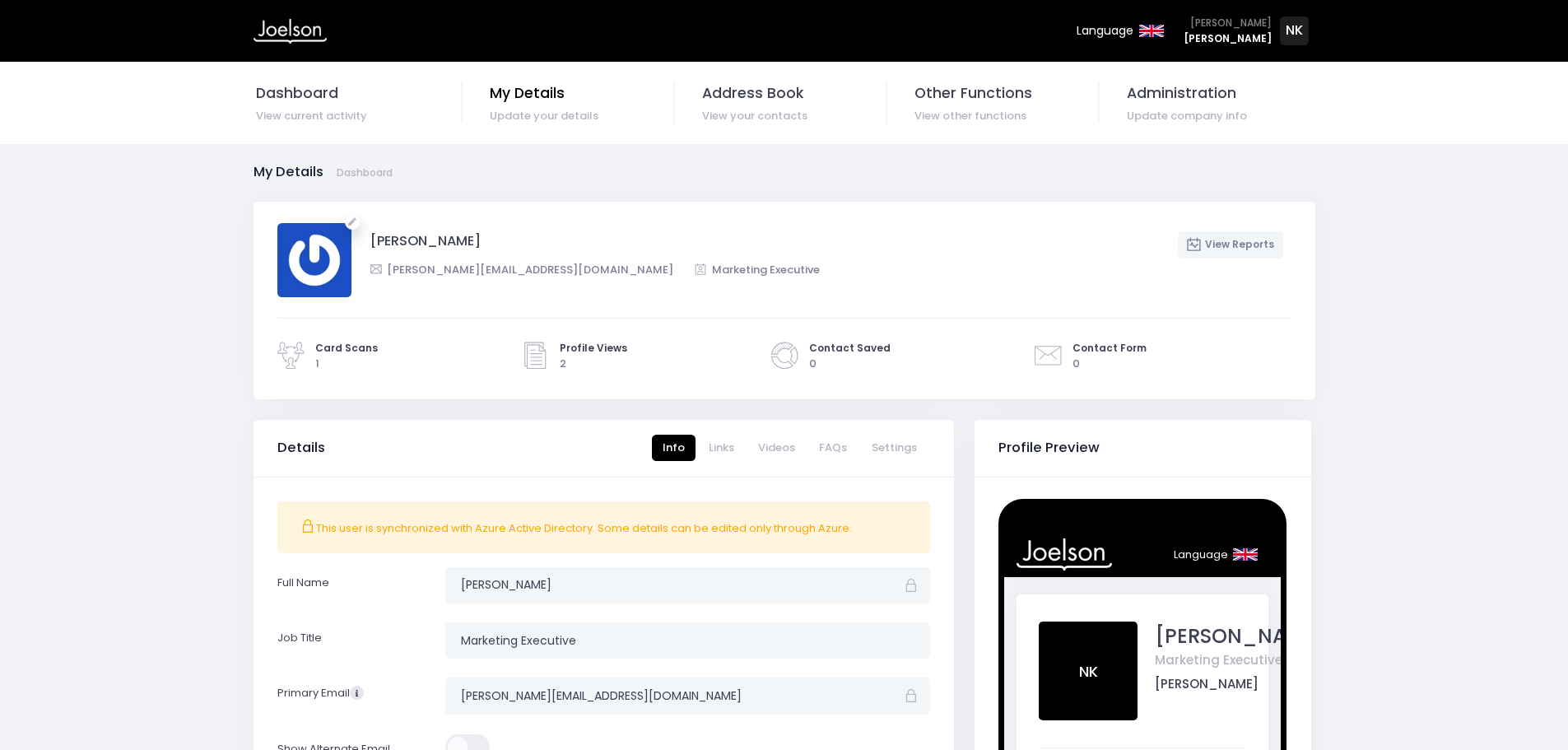
click at [577, 98] on span "My Details" at bounding box center [582, 93] width 184 height 22
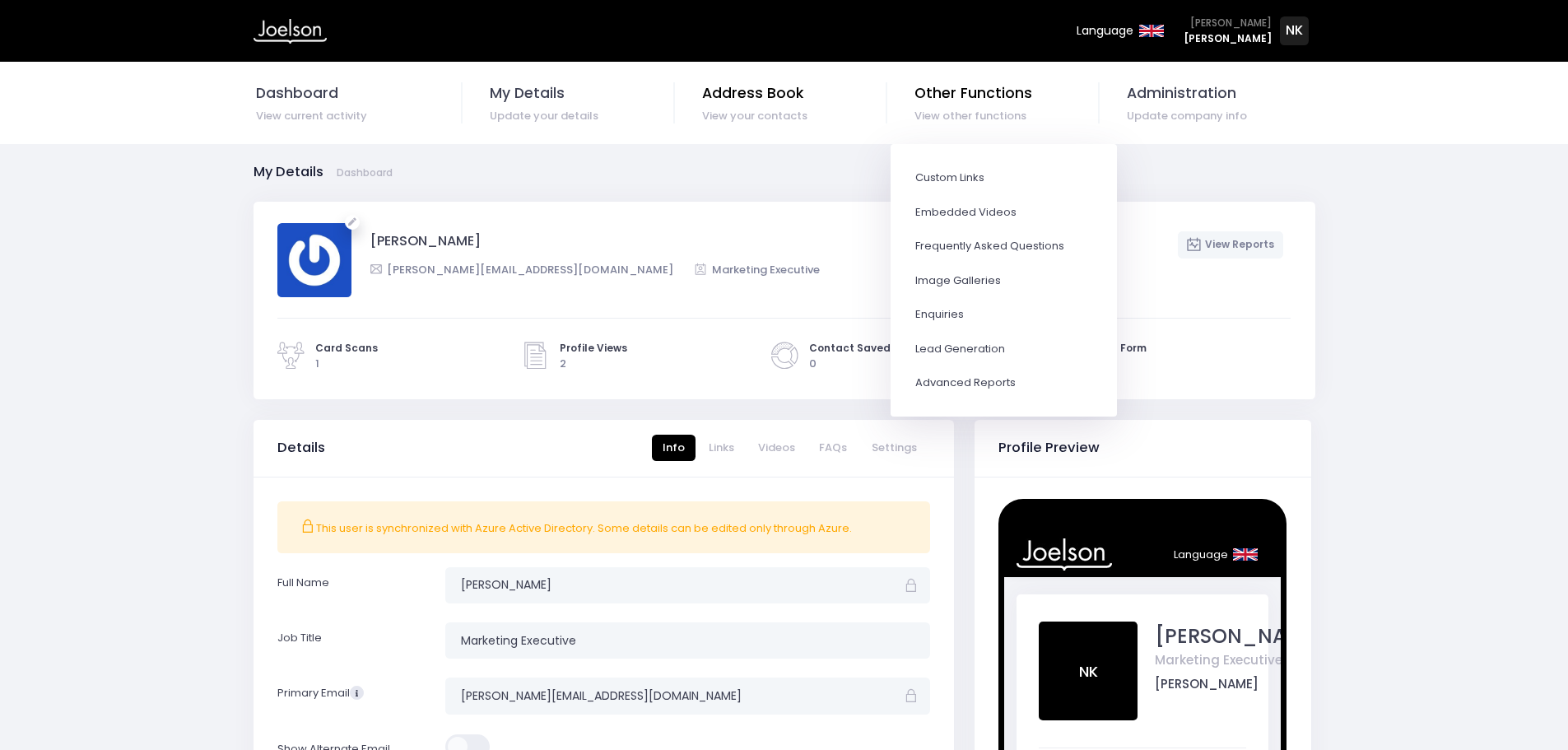
click at [776, 103] on span "Address Book" at bounding box center [793, 93] width 184 height 22
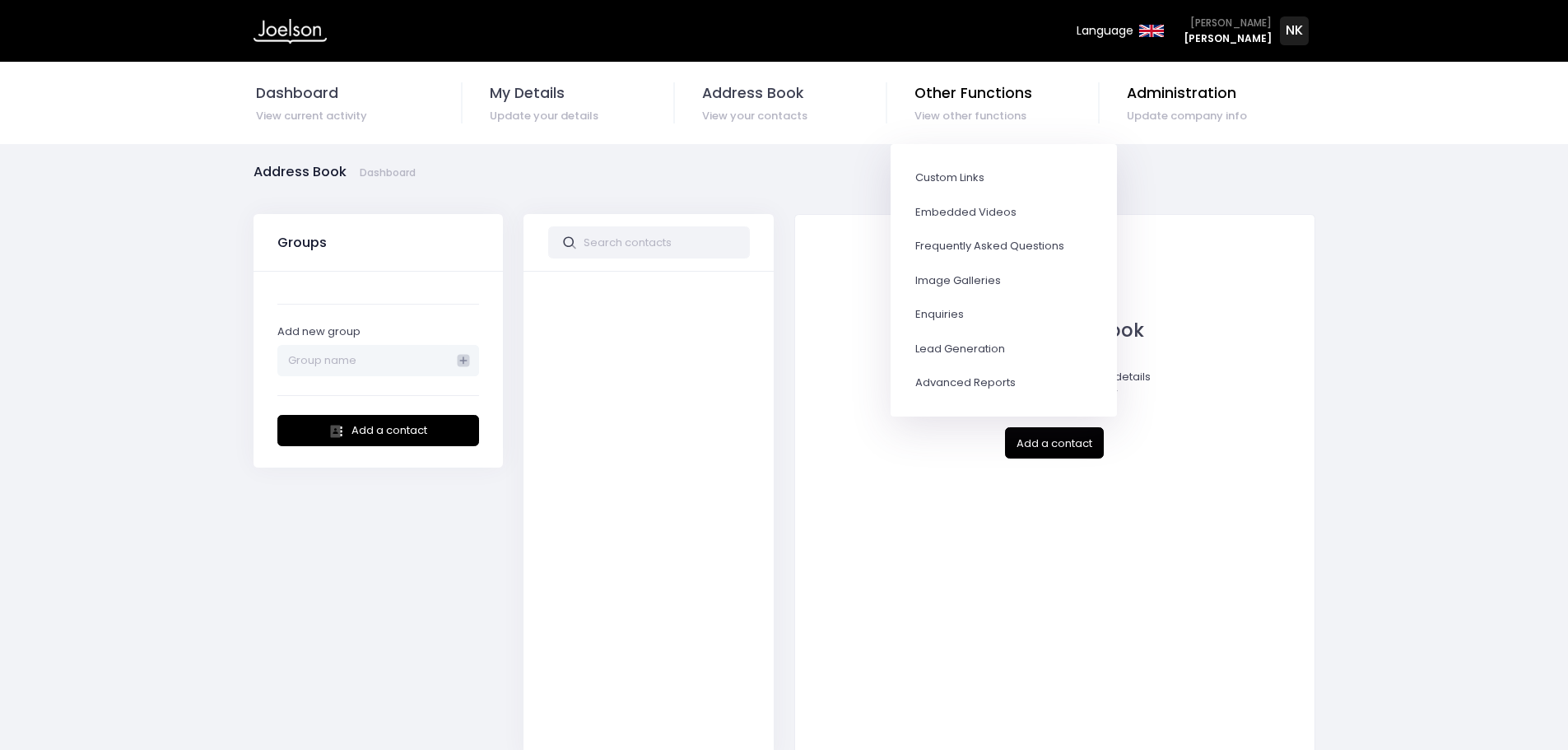
click at [1186, 79] on li "Administration Update company info" at bounding box center [1209, 102] width 213 height 82
click at [1165, 91] on span "Administration" at bounding box center [1220, 93] width 186 height 22
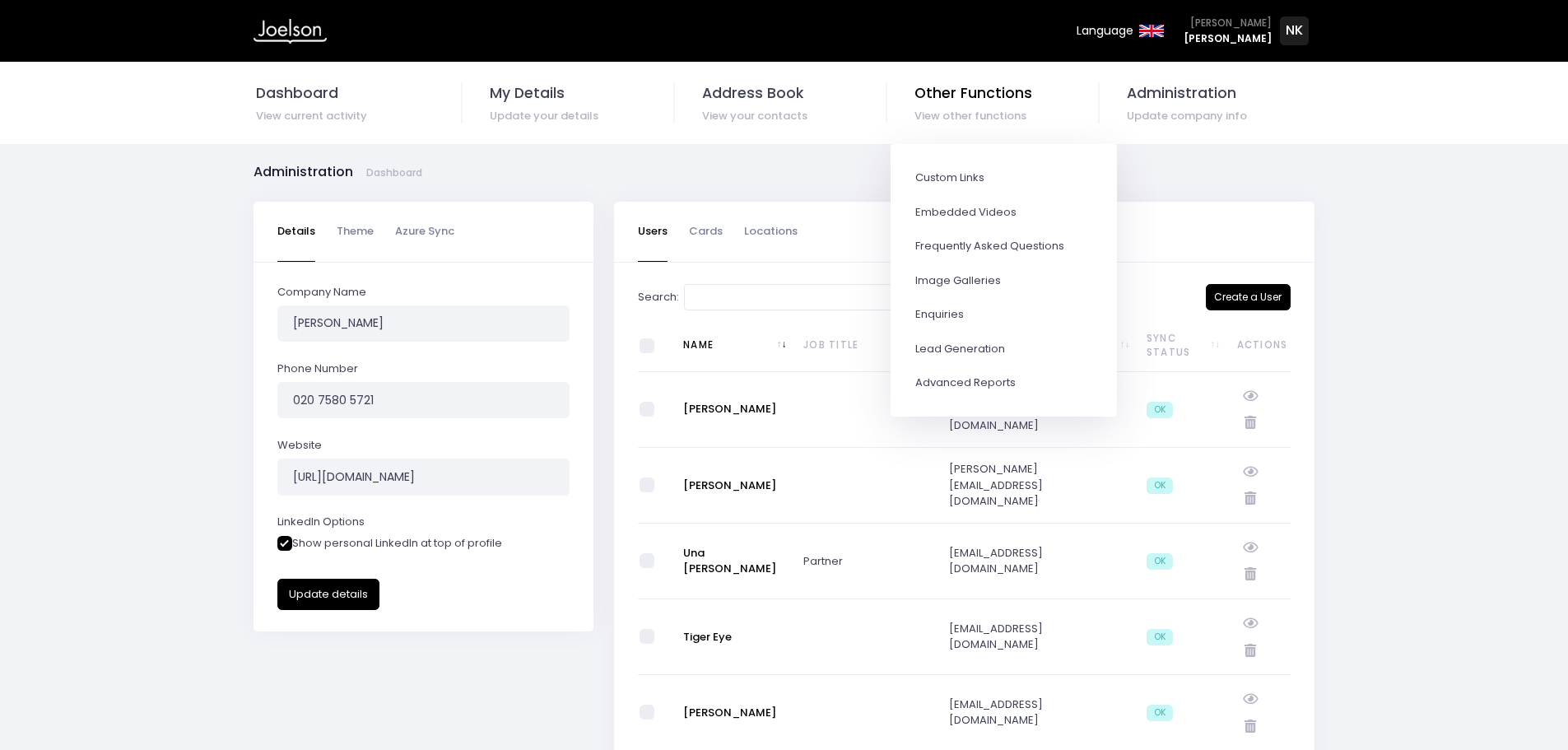
click at [982, 114] on span "View other functions" at bounding box center [1006, 115] width 184 height 16
click at [971, 175] on span "Custom Links" at bounding box center [1003, 177] width 177 height 16
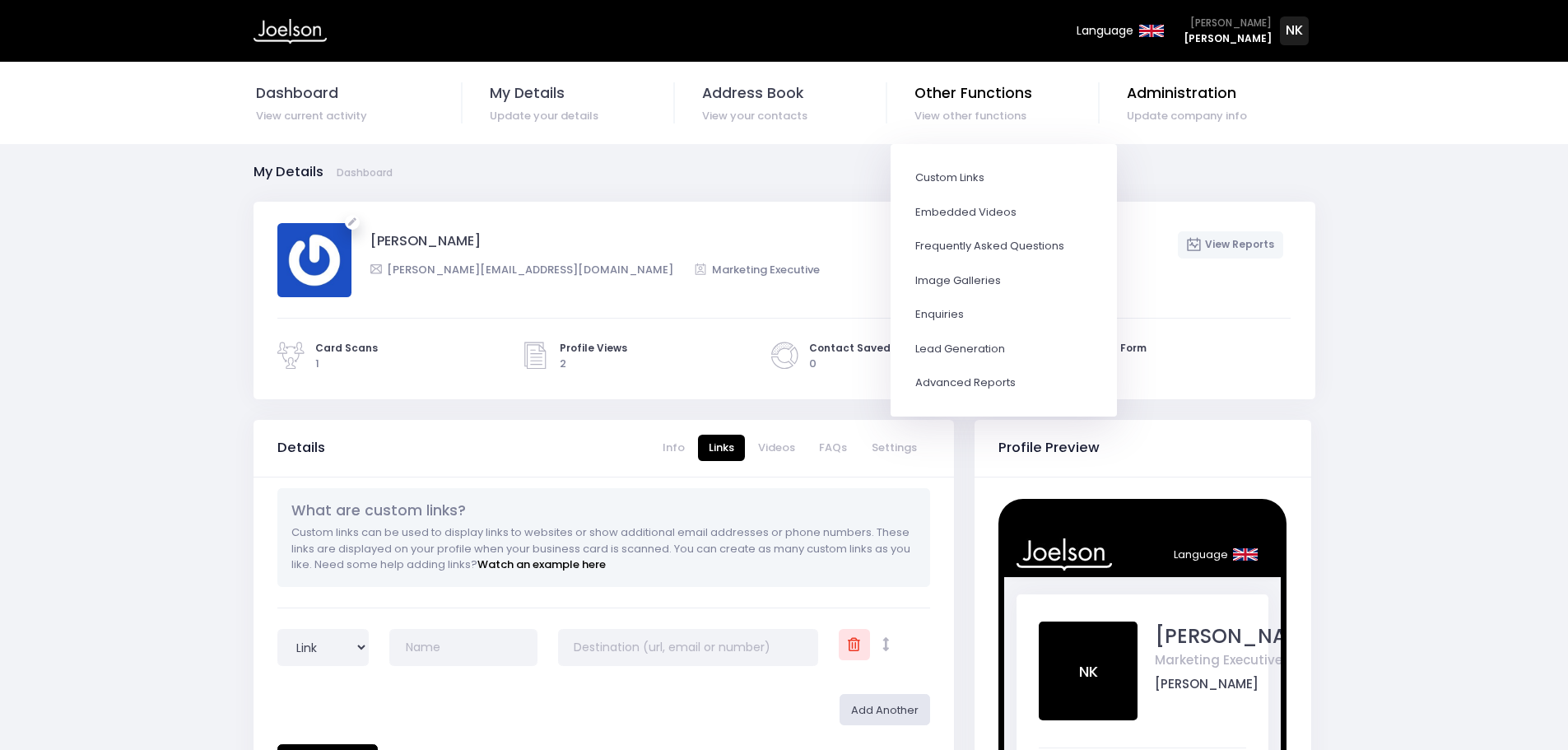
click at [1152, 129] on li "Administration Update company info" at bounding box center [1209, 102] width 213 height 82
click at [1159, 117] on span "Update company info" at bounding box center [1220, 115] width 186 height 16
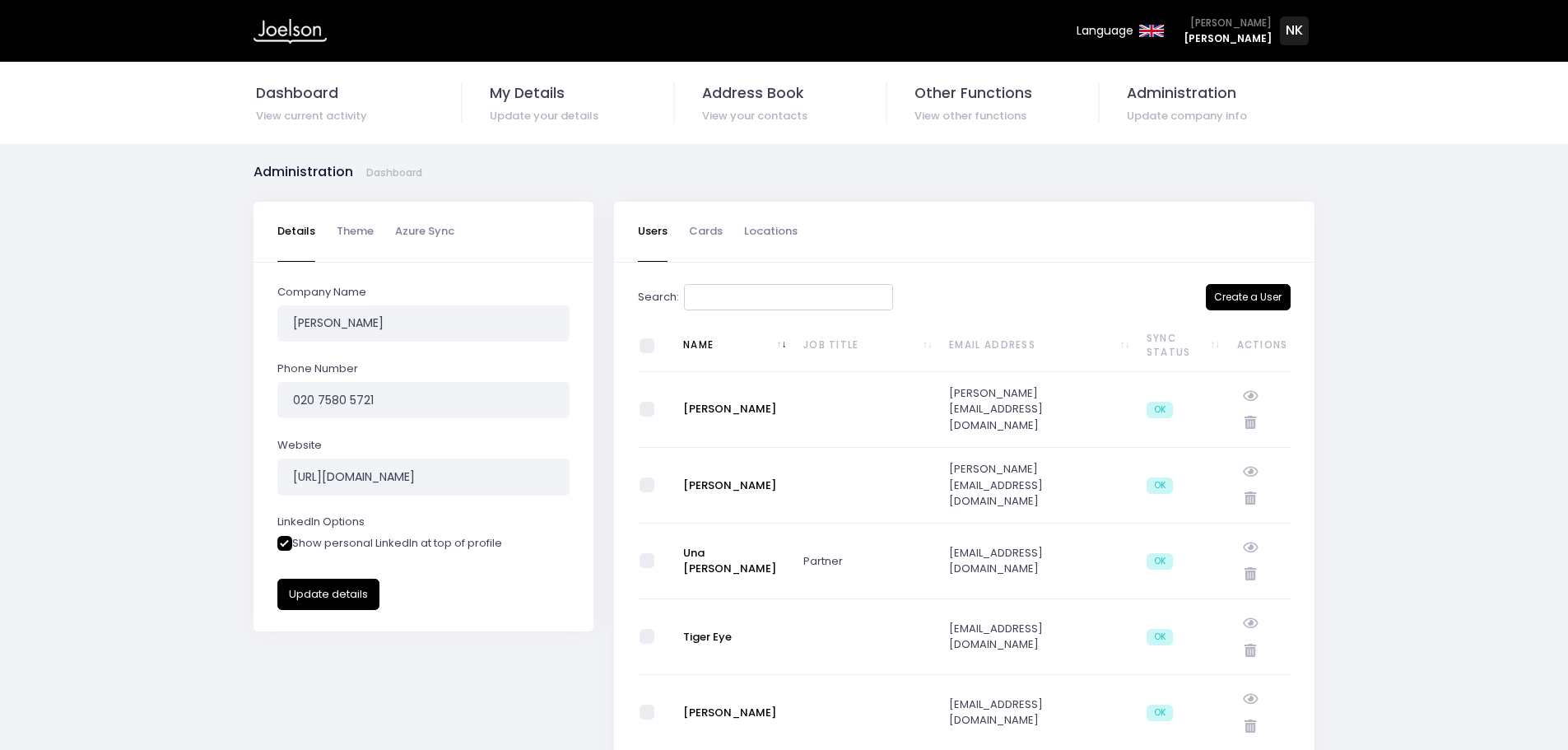
click at [759, 289] on input "Search:" at bounding box center [788, 297] width 209 height 27
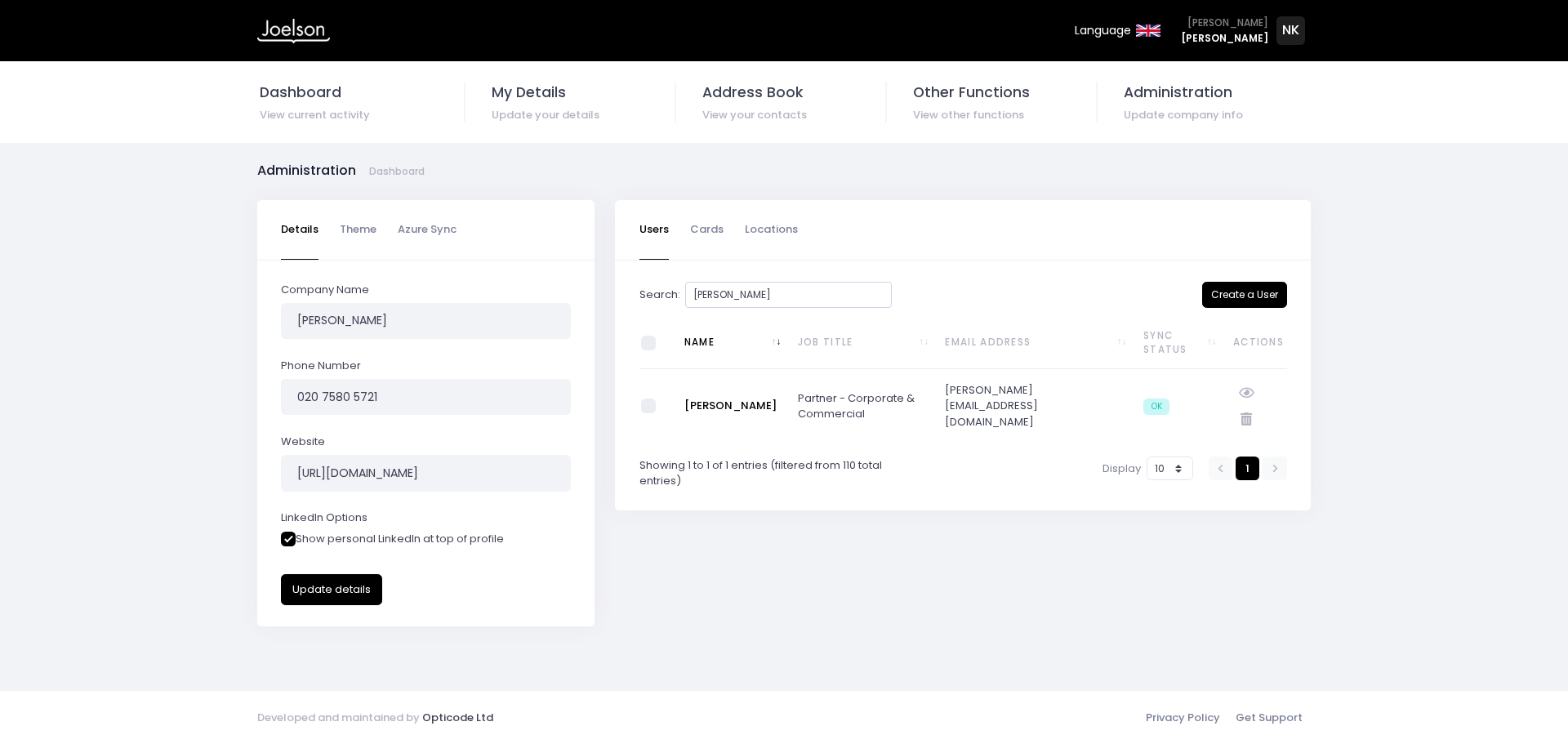
type input "[PERSON_NAME]"
click at [711, 387] on td "[PERSON_NAME]" at bounding box center [730, 405] width 114 height 74
click at [703, 404] on link "[PERSON_NAME]" at bounding box center [730, 405] width 92 height 16
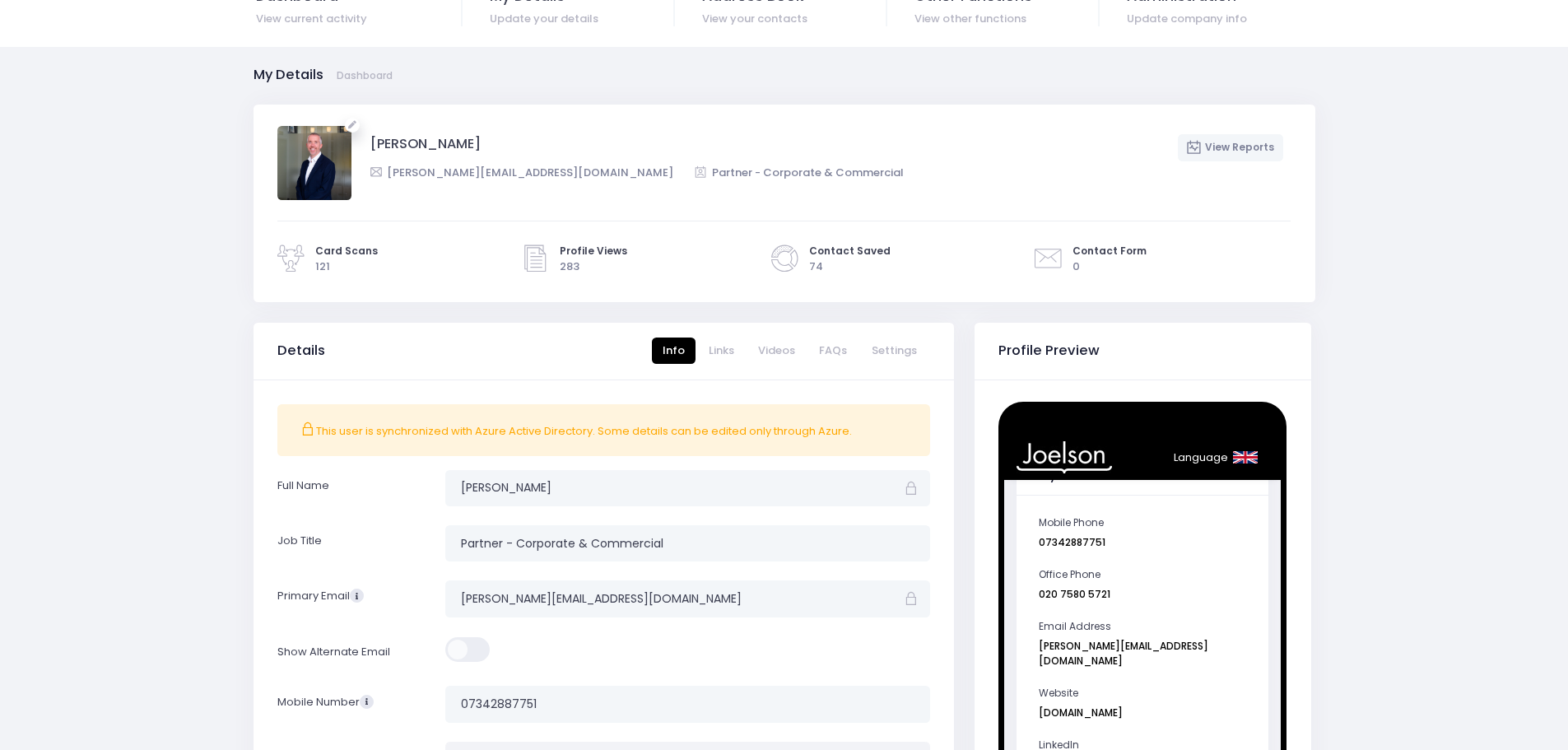
scroll to position [82, 0]
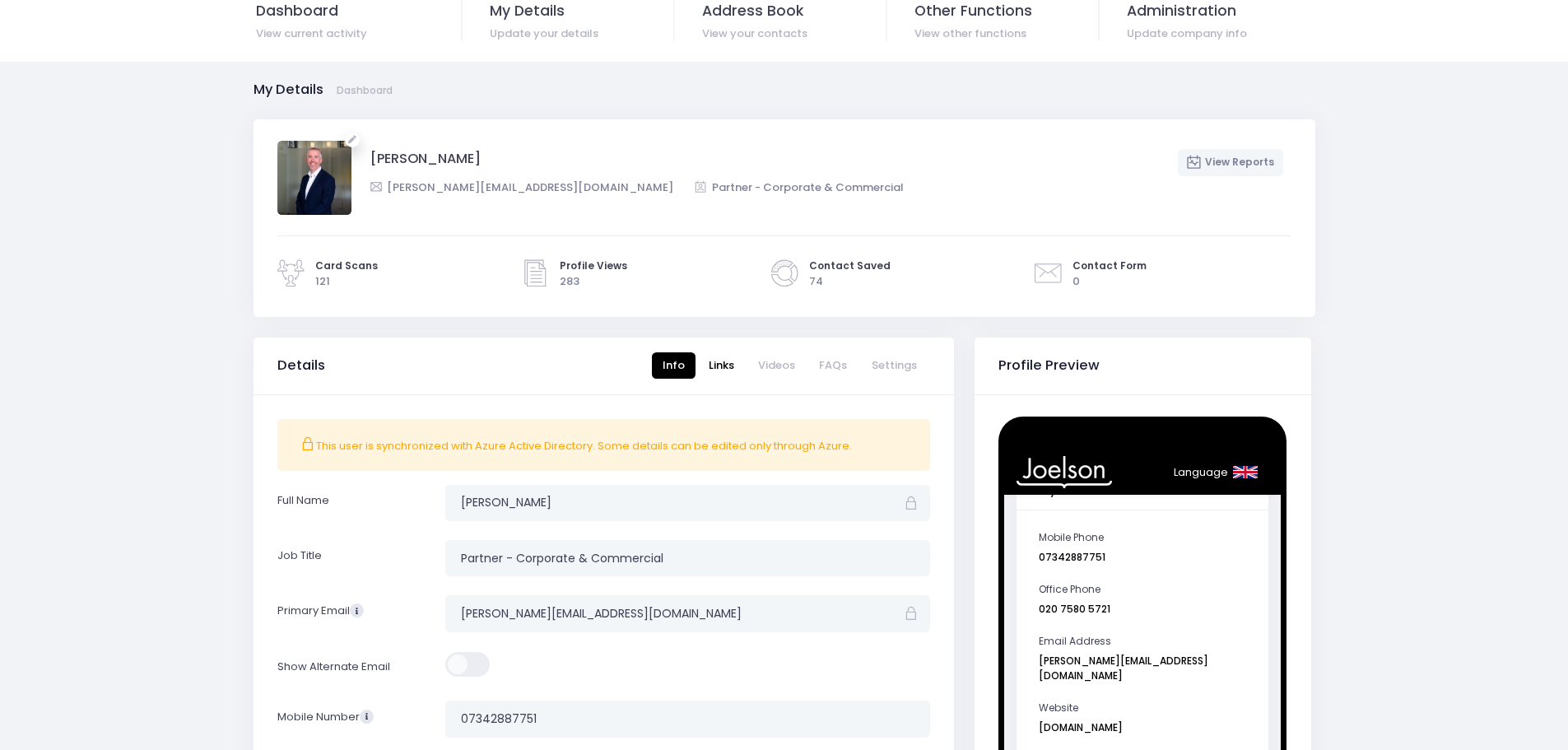
click at [729, 373] on link "Links" at bounding box center [722, 366] width 47 height 27
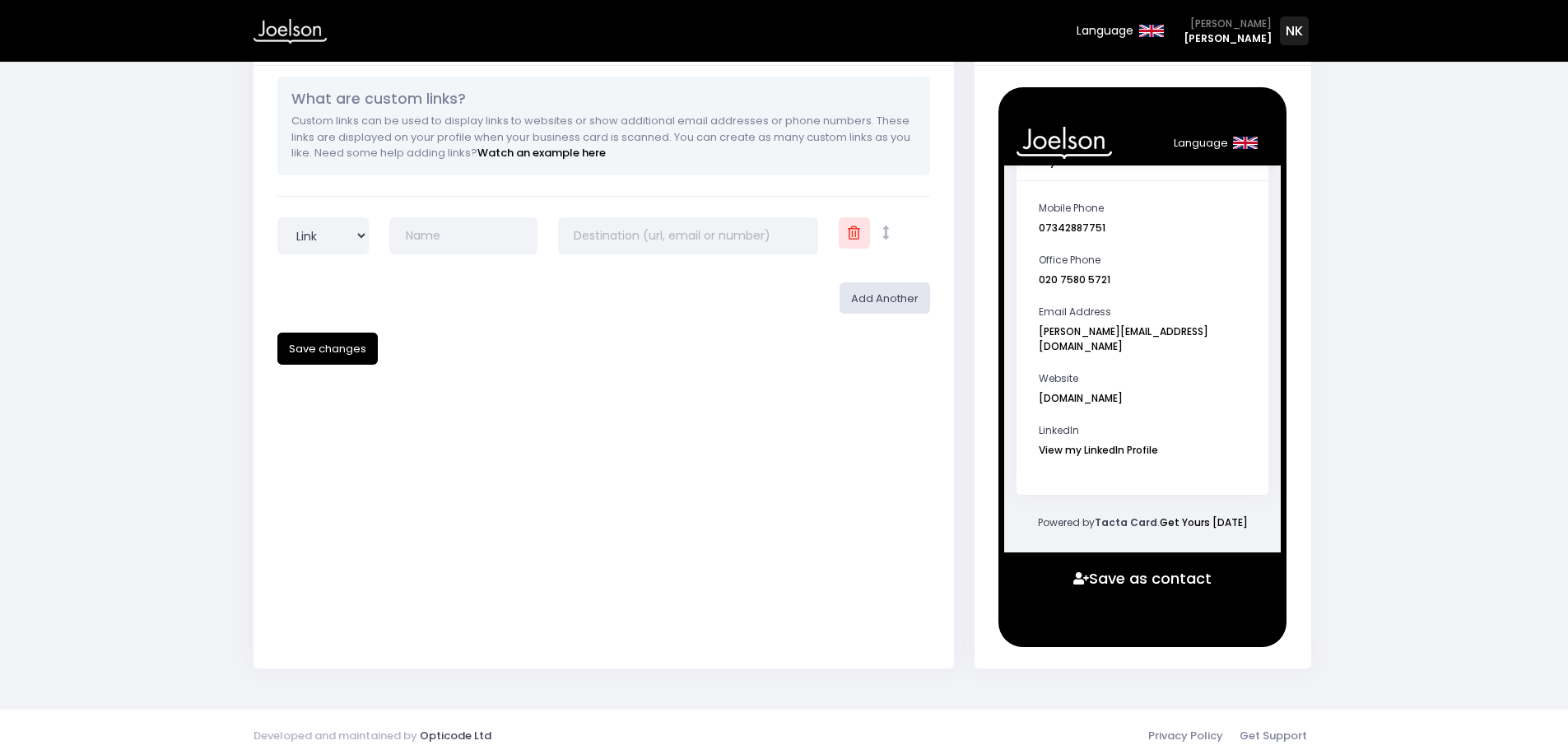
scroll to position [0, 0]
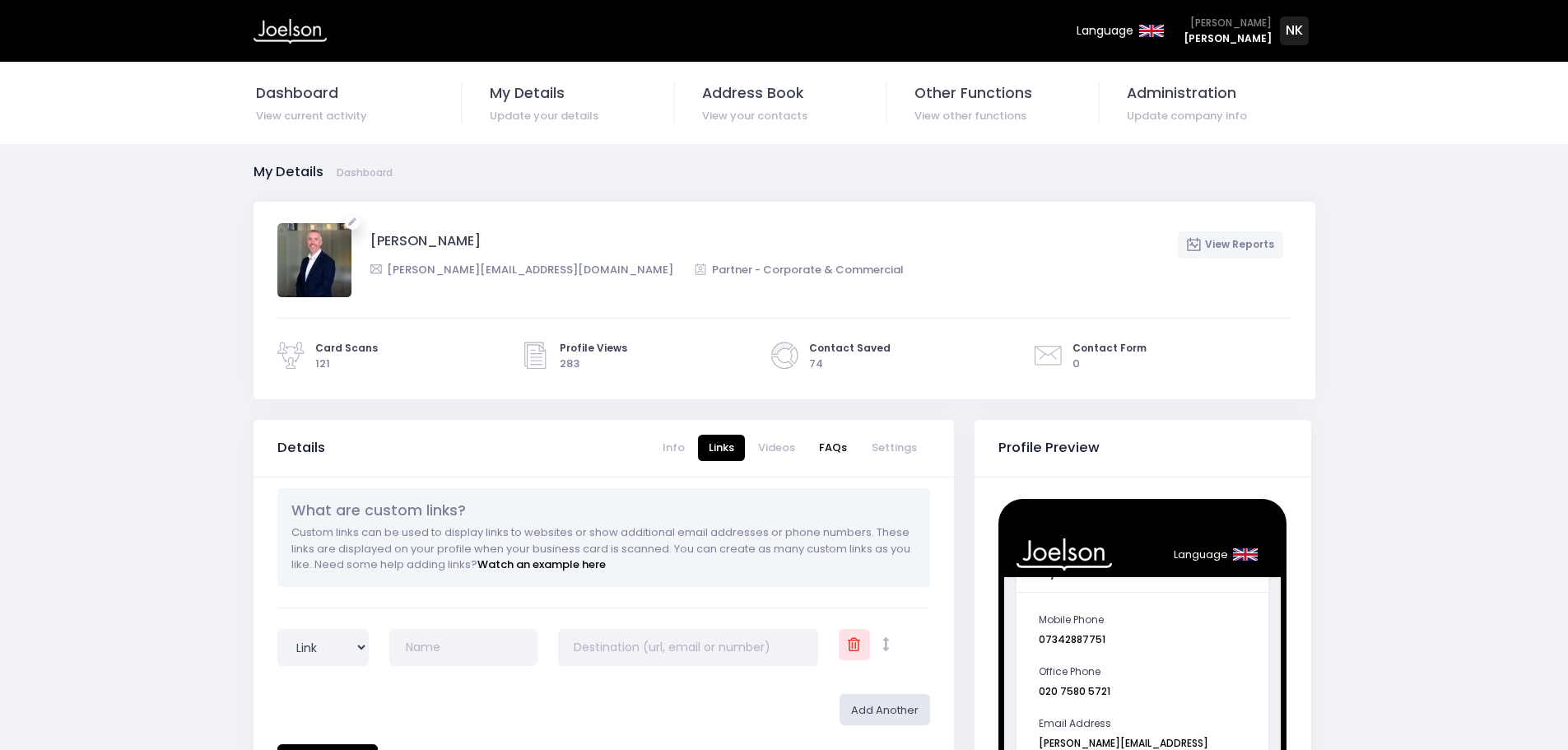
click at [834, 440] on link "FAQs" at bounding box center [833, 448] width 49 height 27
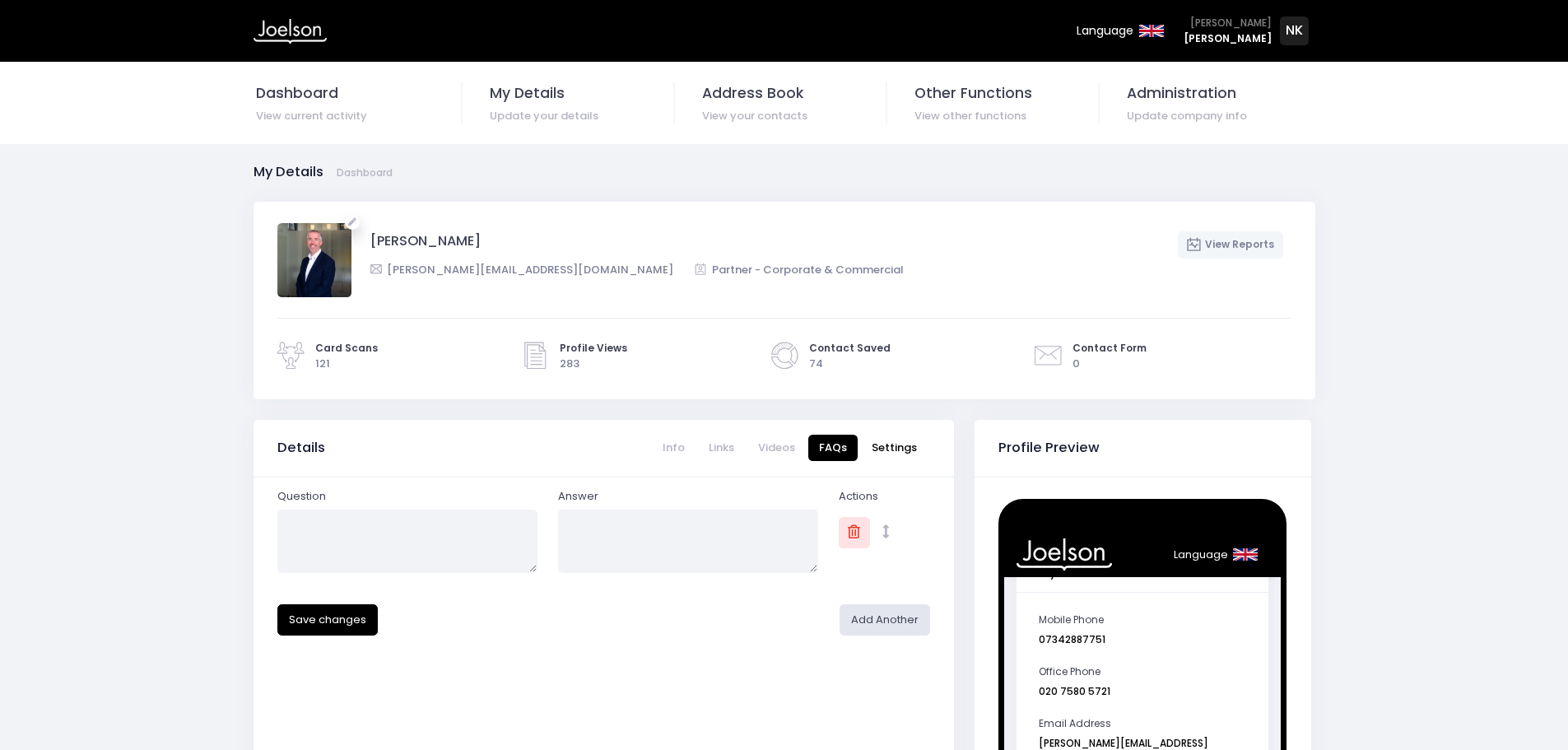
click at [900, 437] on link "Settings" at bounding box center [894, 448] width 67 height 27
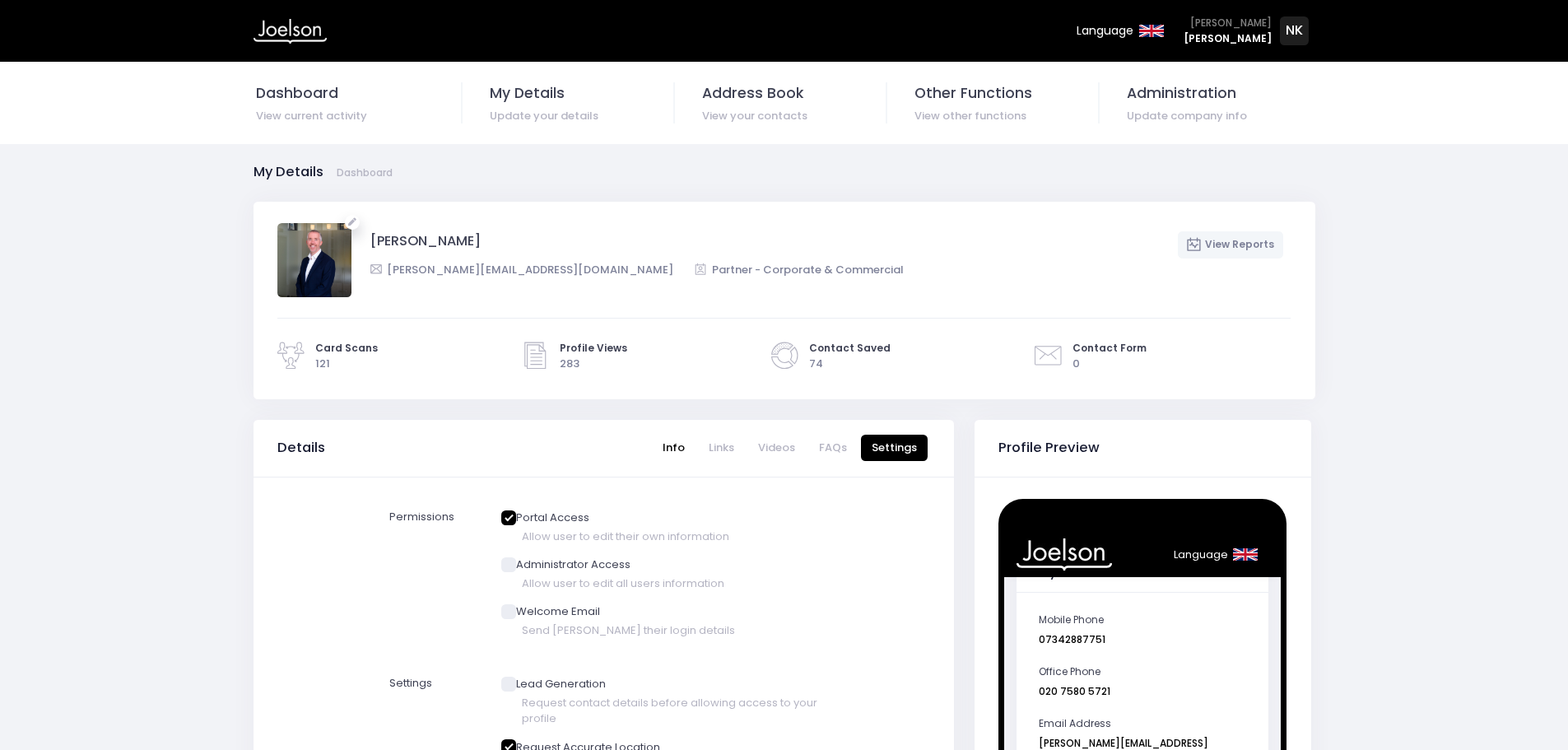
click at [681, 450] on link "Info" at bounding box center [673, 448] width 44 height 27
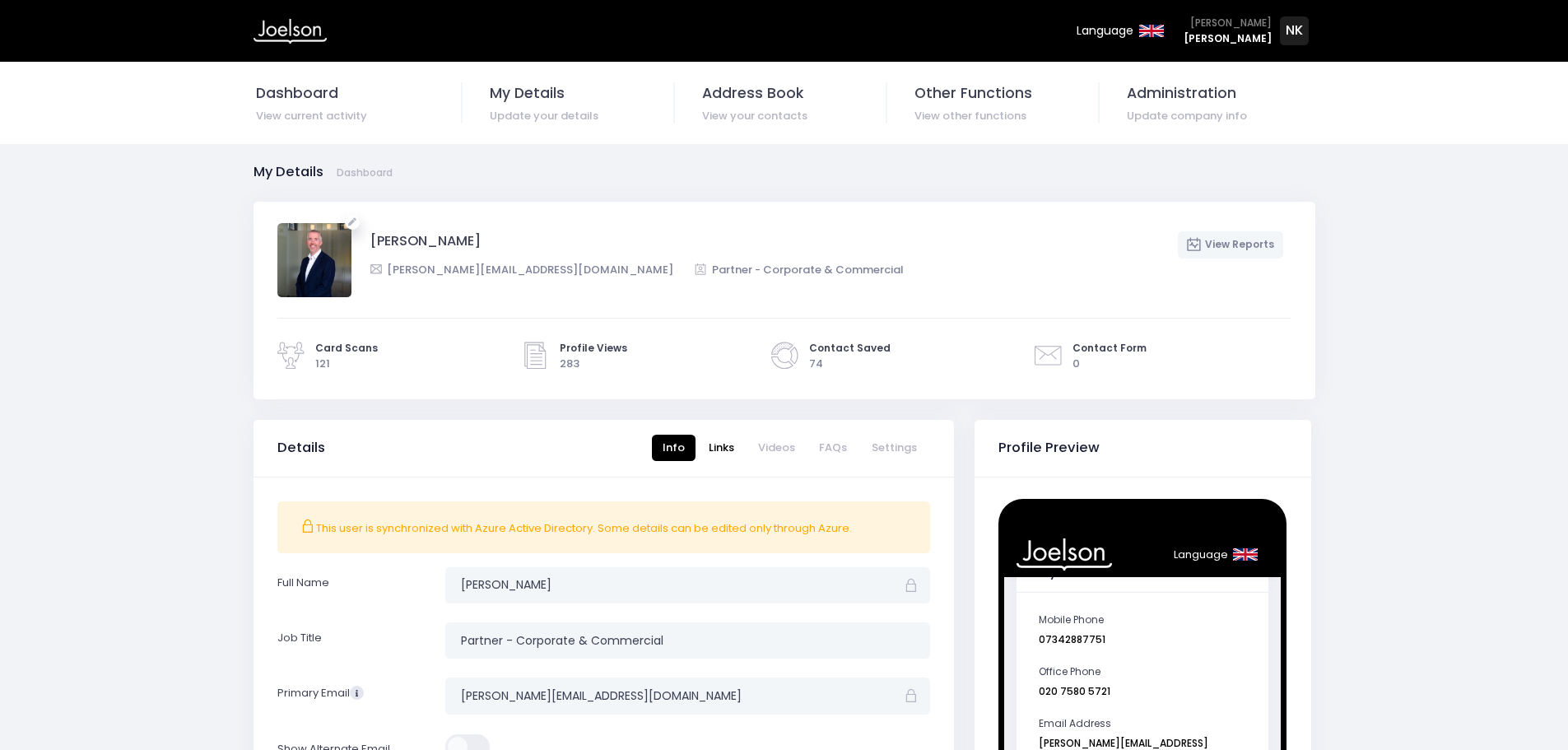
click at [724, 448] on link "Links" at bounding box center [722, 448] width 47 height 27
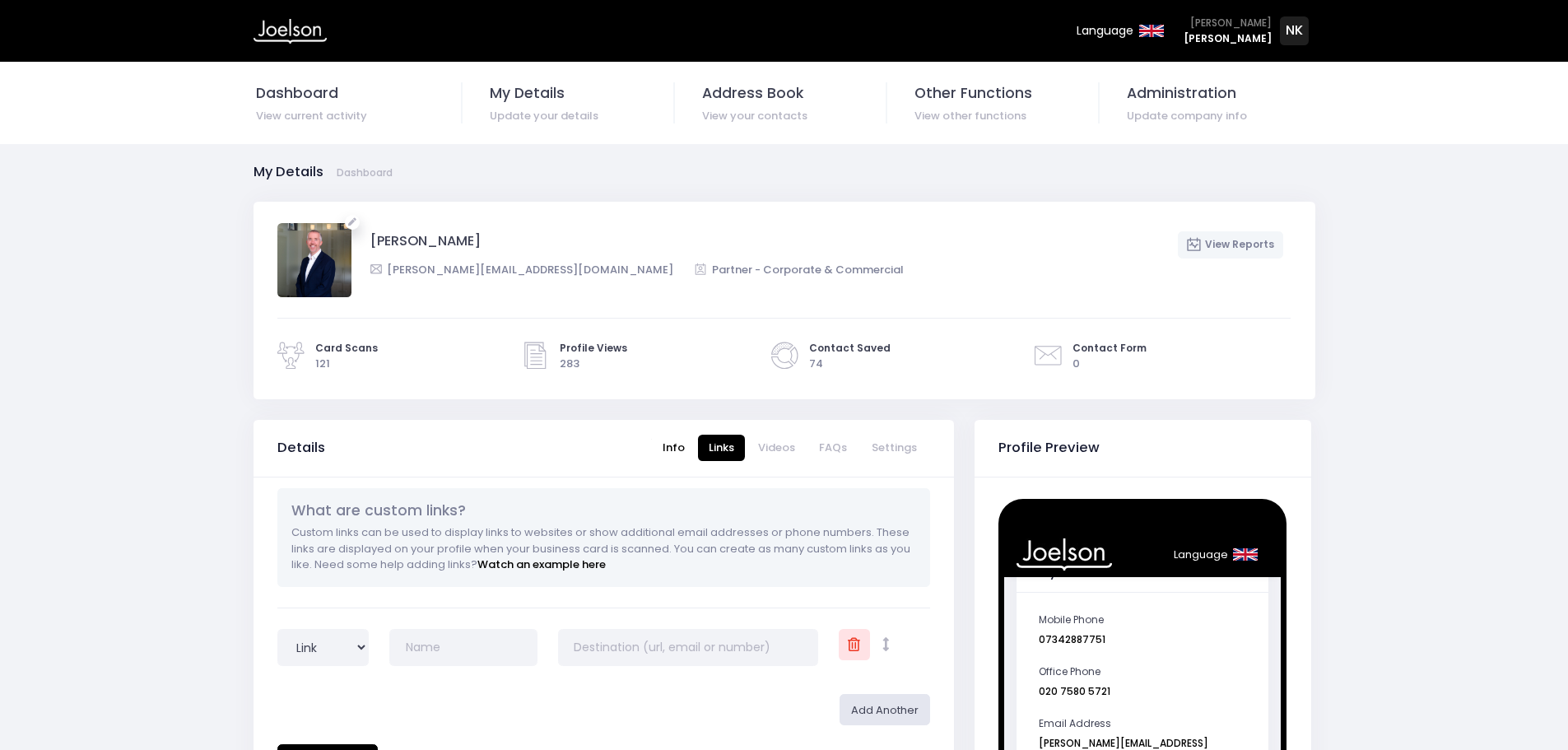
click at [689, 447] on link "Info" at bounding box center [673, 448] width 44 height 27
